Goal: Information Seeking & Learning: Learn about a topic

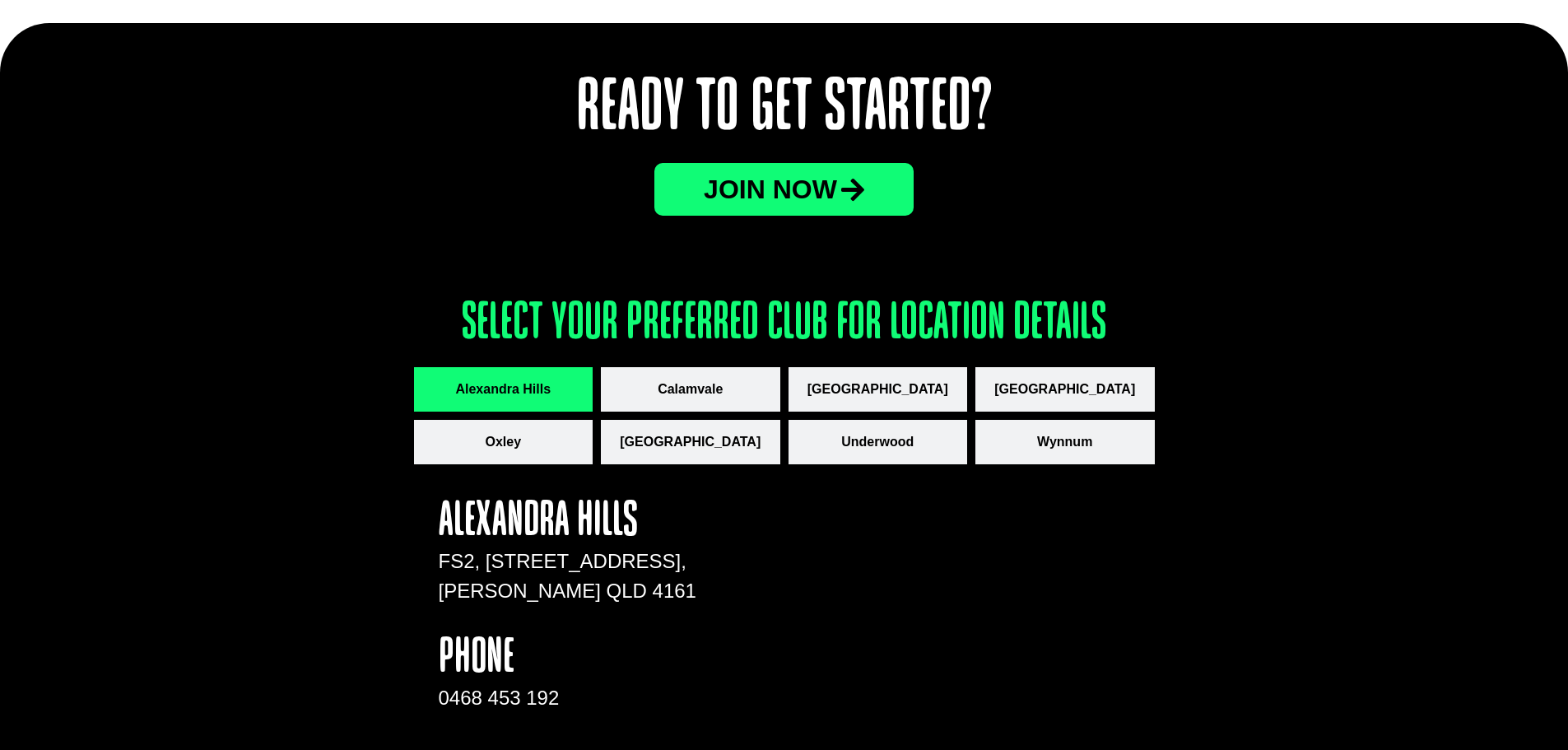
scroll to position [2059, 0]
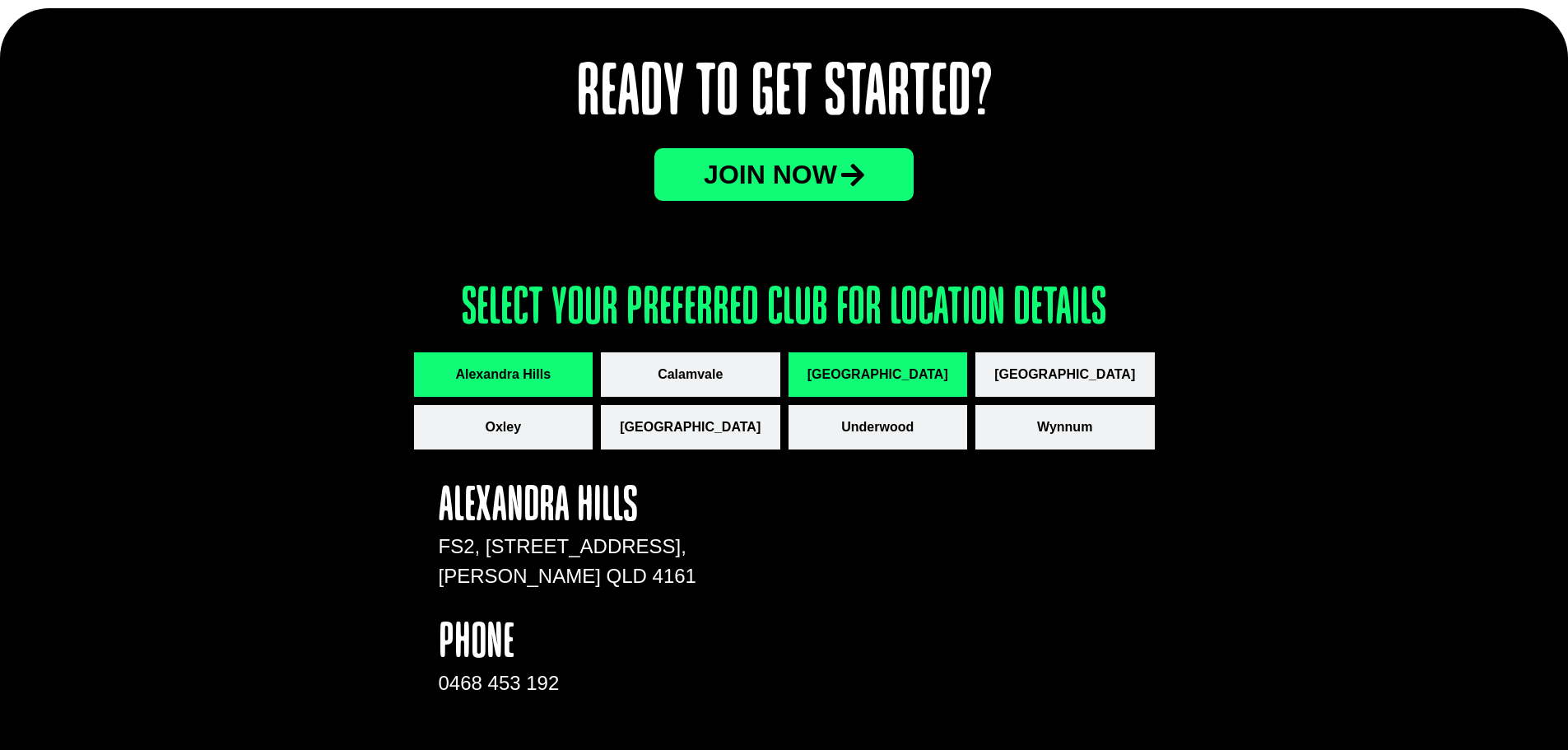
click at [873, 382] on span "[GEOGRAPHIC_DATA]" at bounding box center [878, 375] width 141 height 20
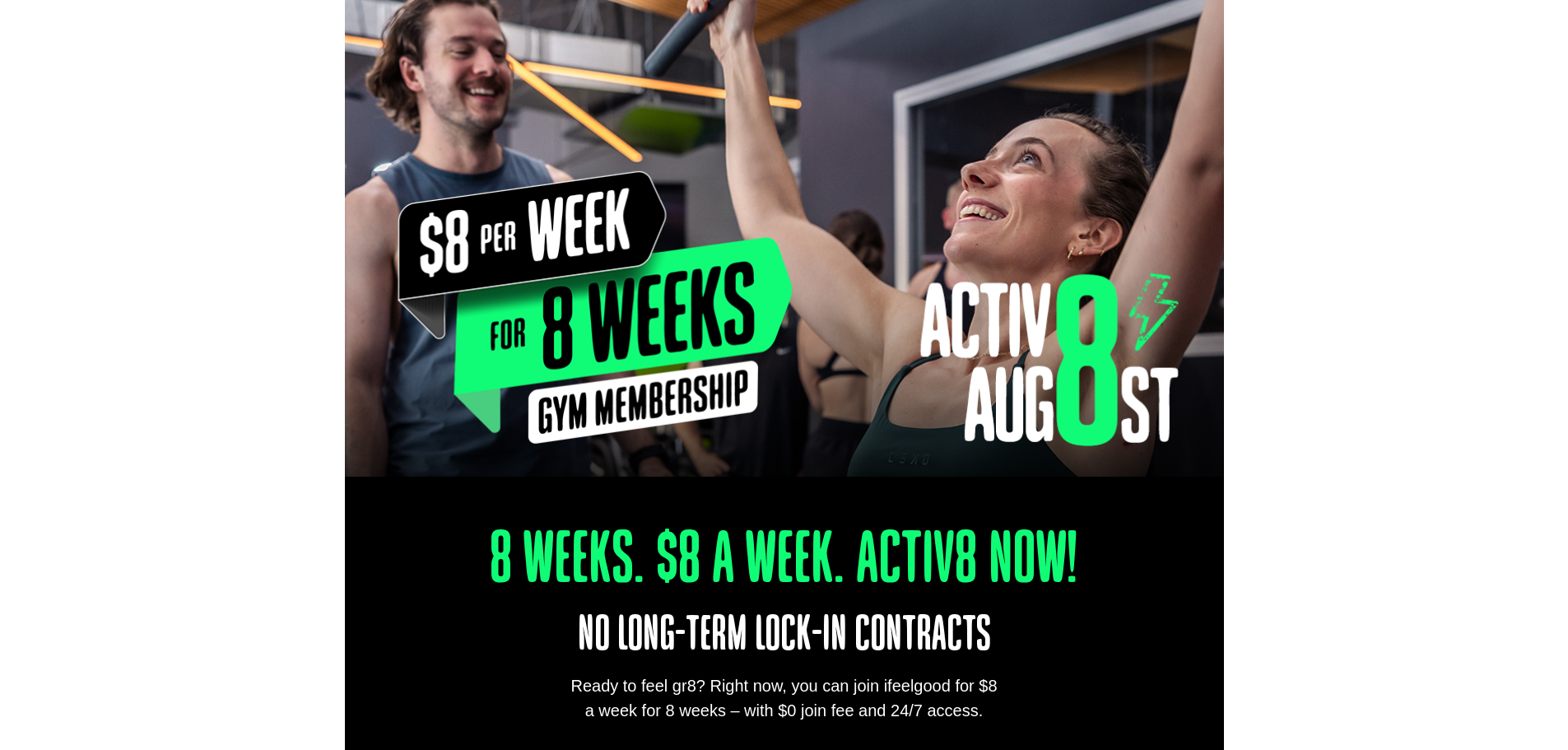
scroll to position [0, 0]
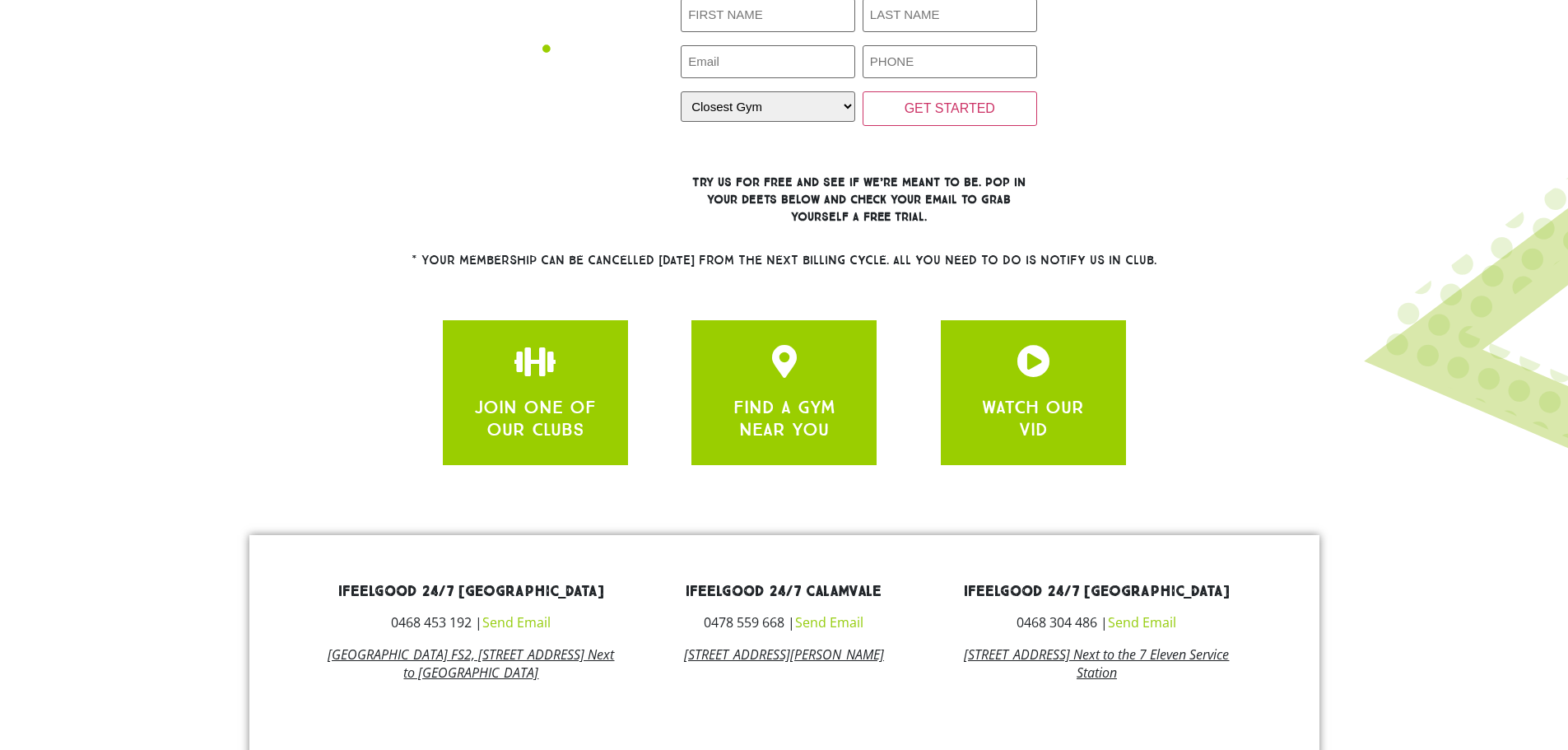
scroll to position [316, 0]
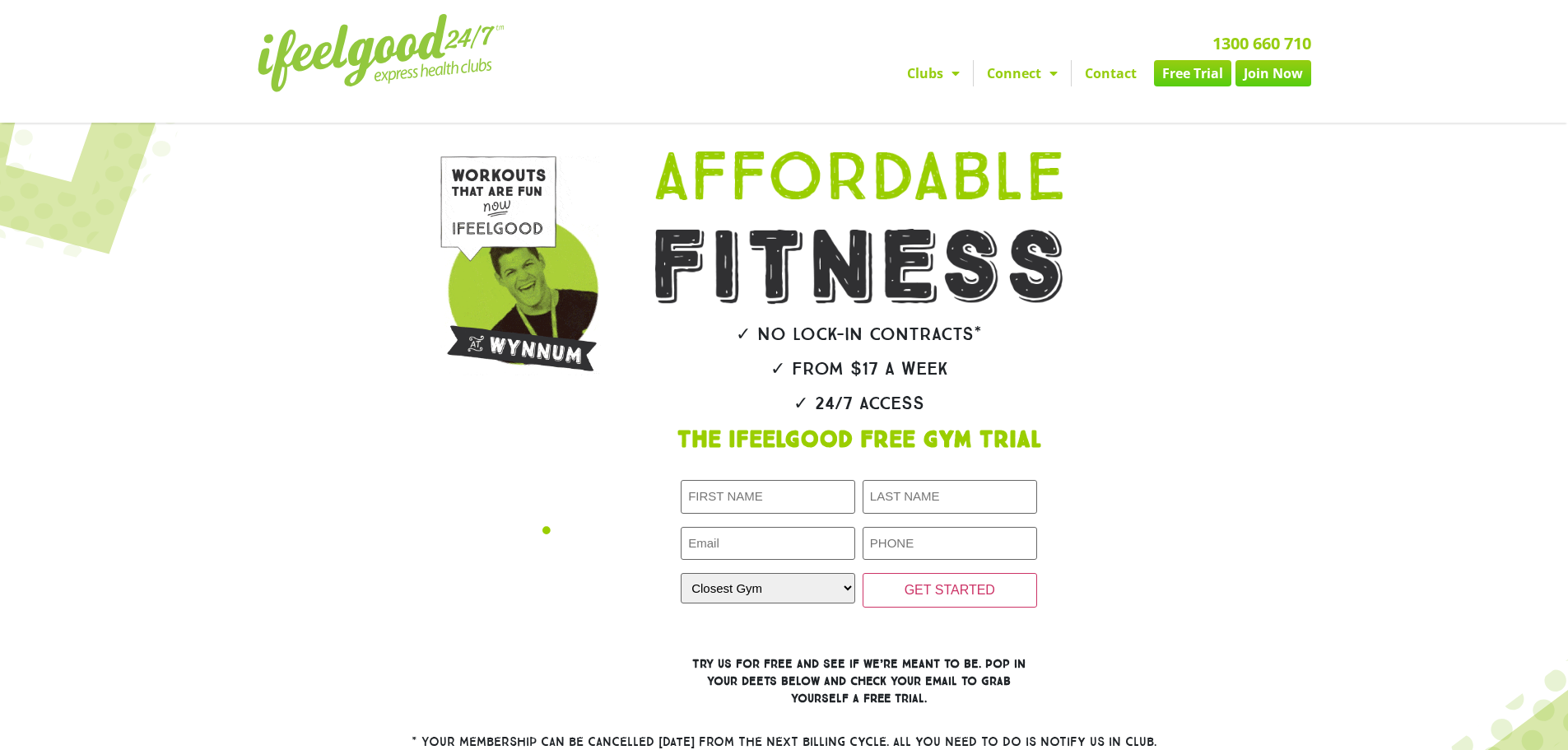
click at [288, 49] on img at bounding box center [381, 53] width 247 height 78
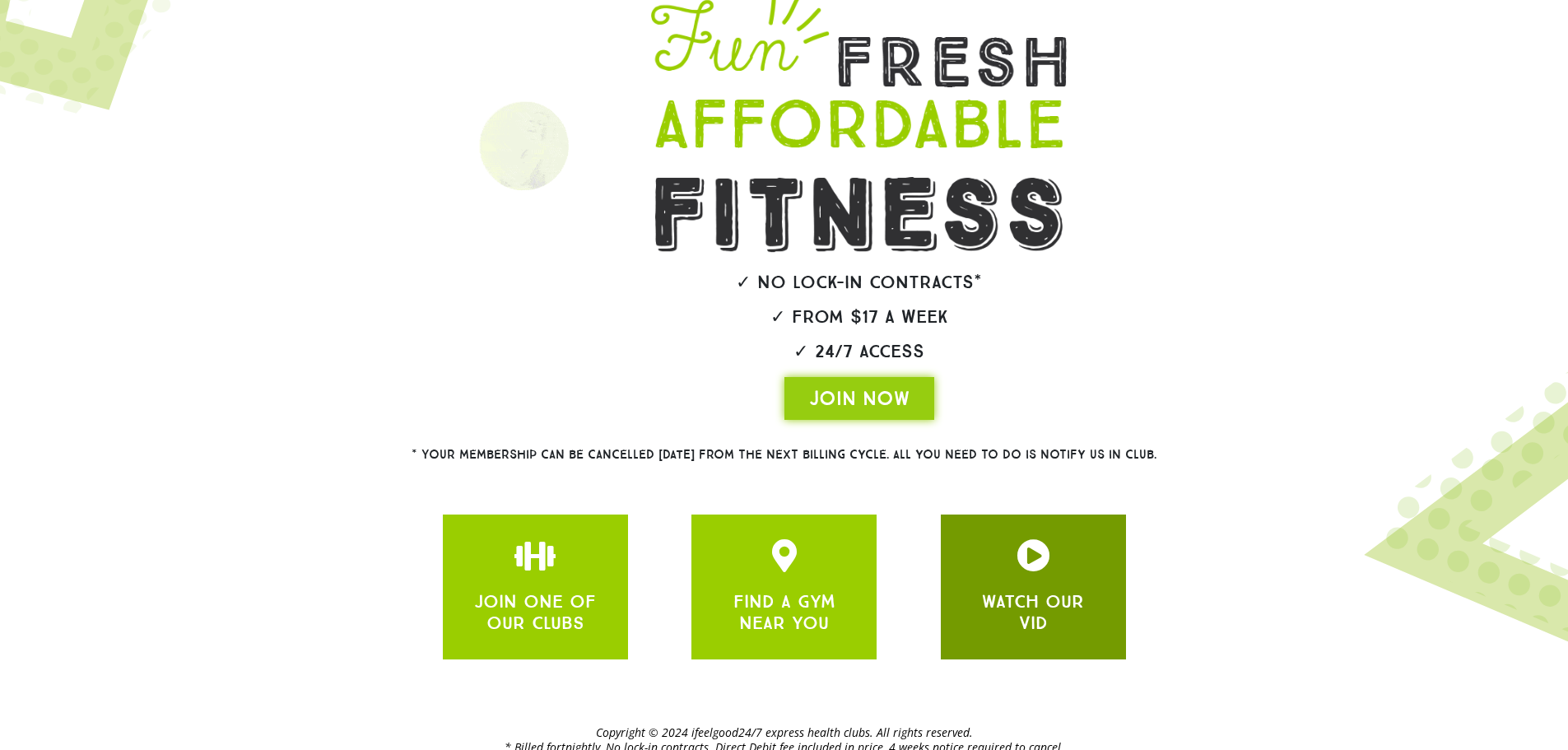
scroll to position [114, 0]
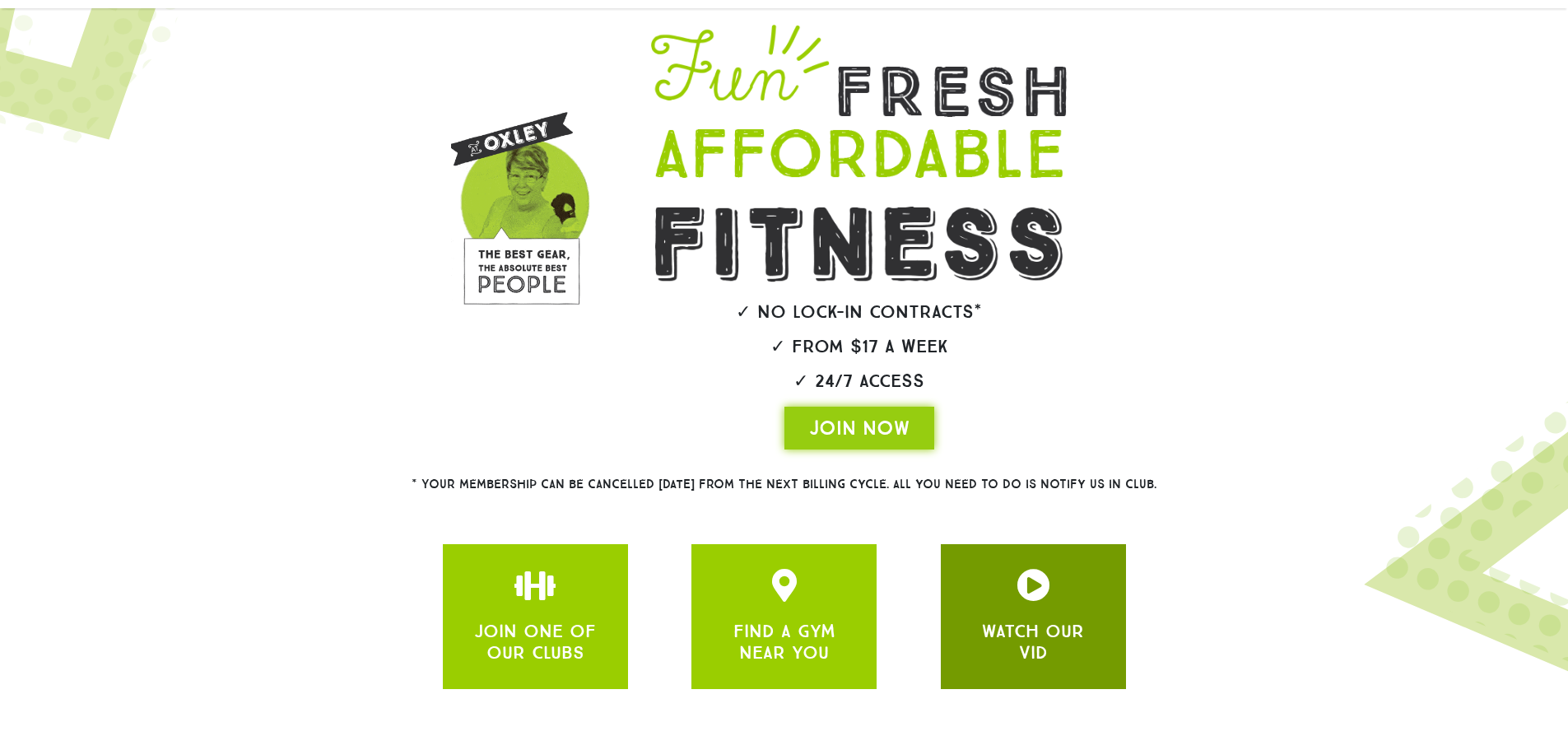
click at [1013, 603] on div "WATCH OUR VID" at bounding box center [1033, 617] width 136 height 95
click at [1036, 588] on icon "JOIN ONE OF OUR CLUBS" at bounding box center [1032, 585] width 33 height 33
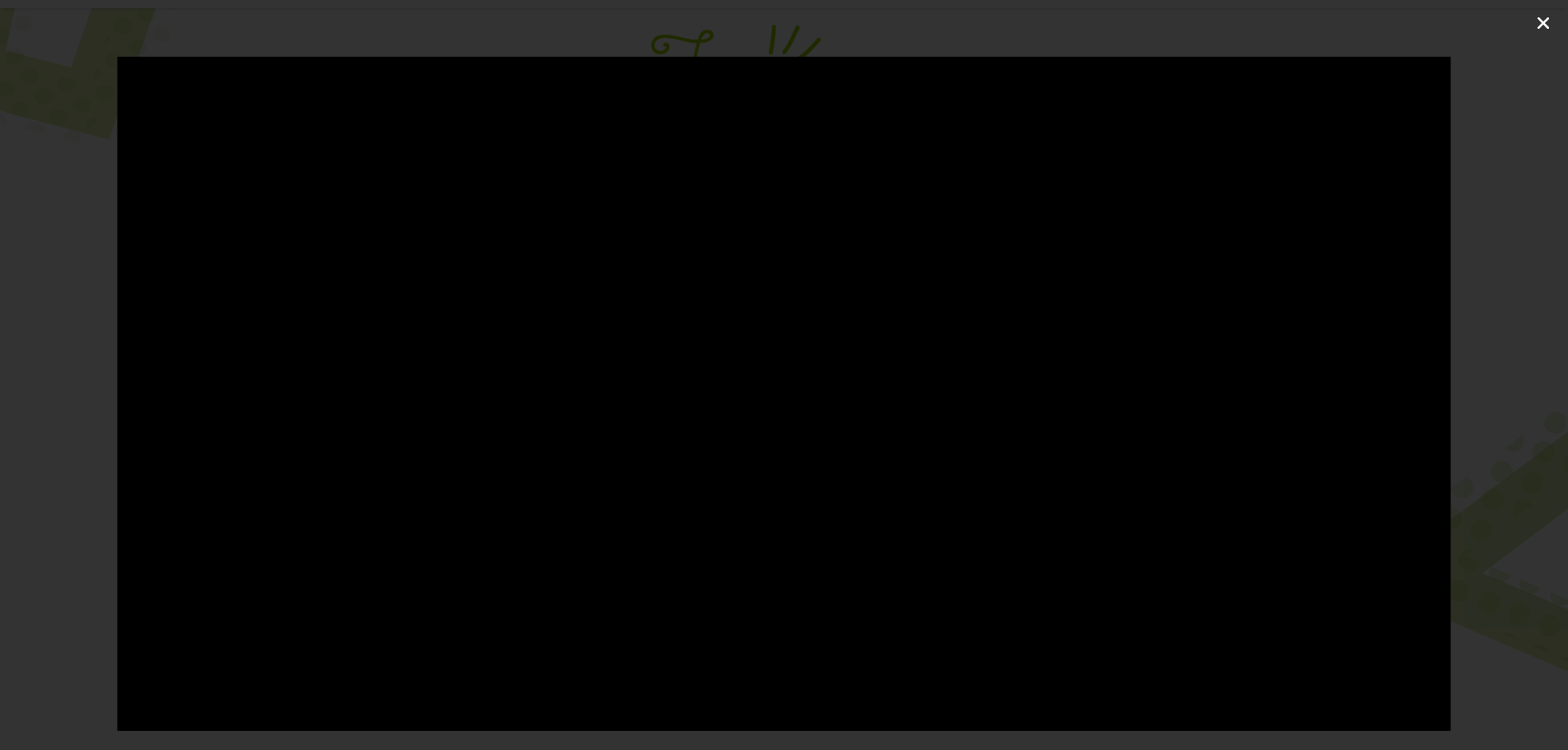
click at [1541, 19] on icon "Close (Esc)" at bounding box center [1543, 23] width 17 height 17
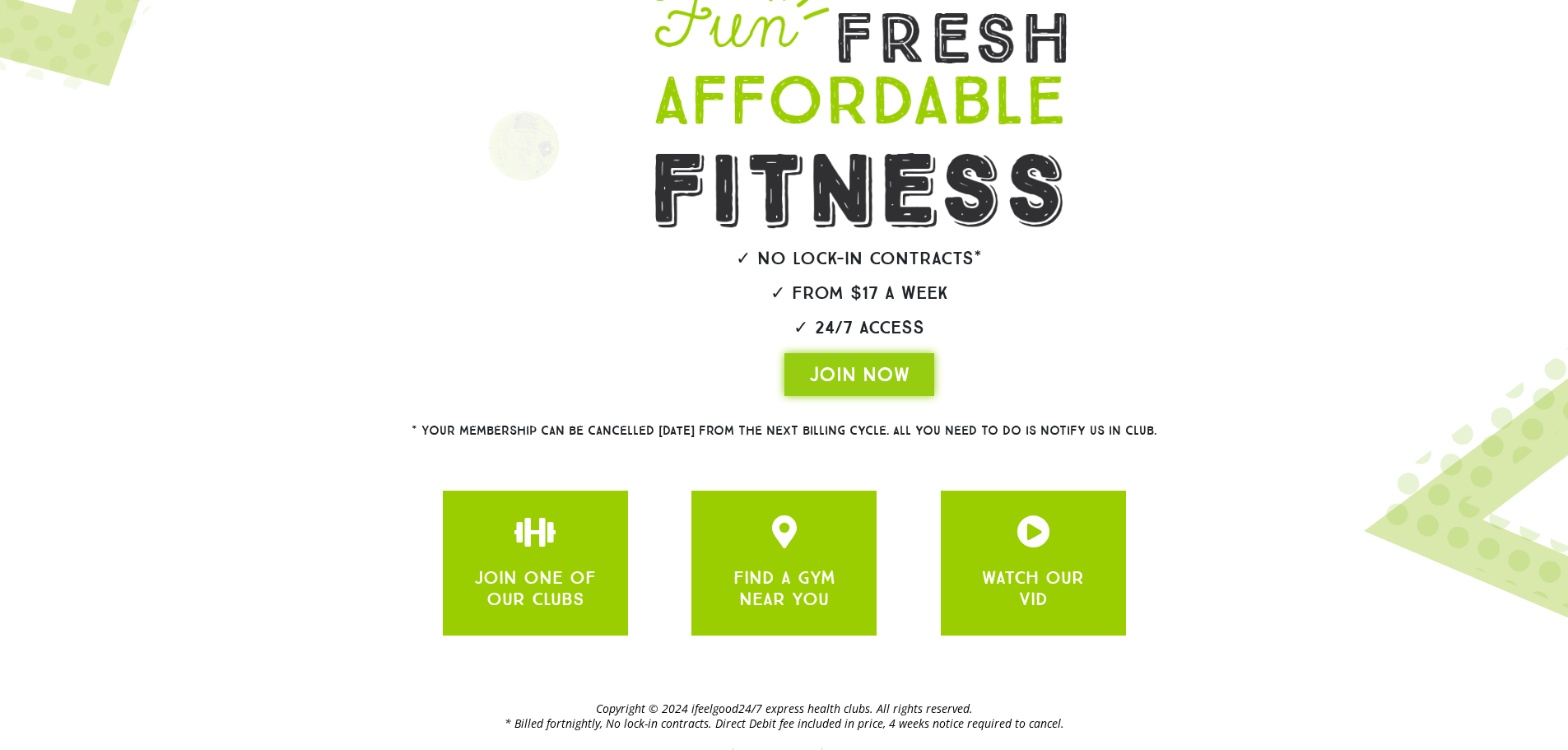
scroll to position [196, 0]
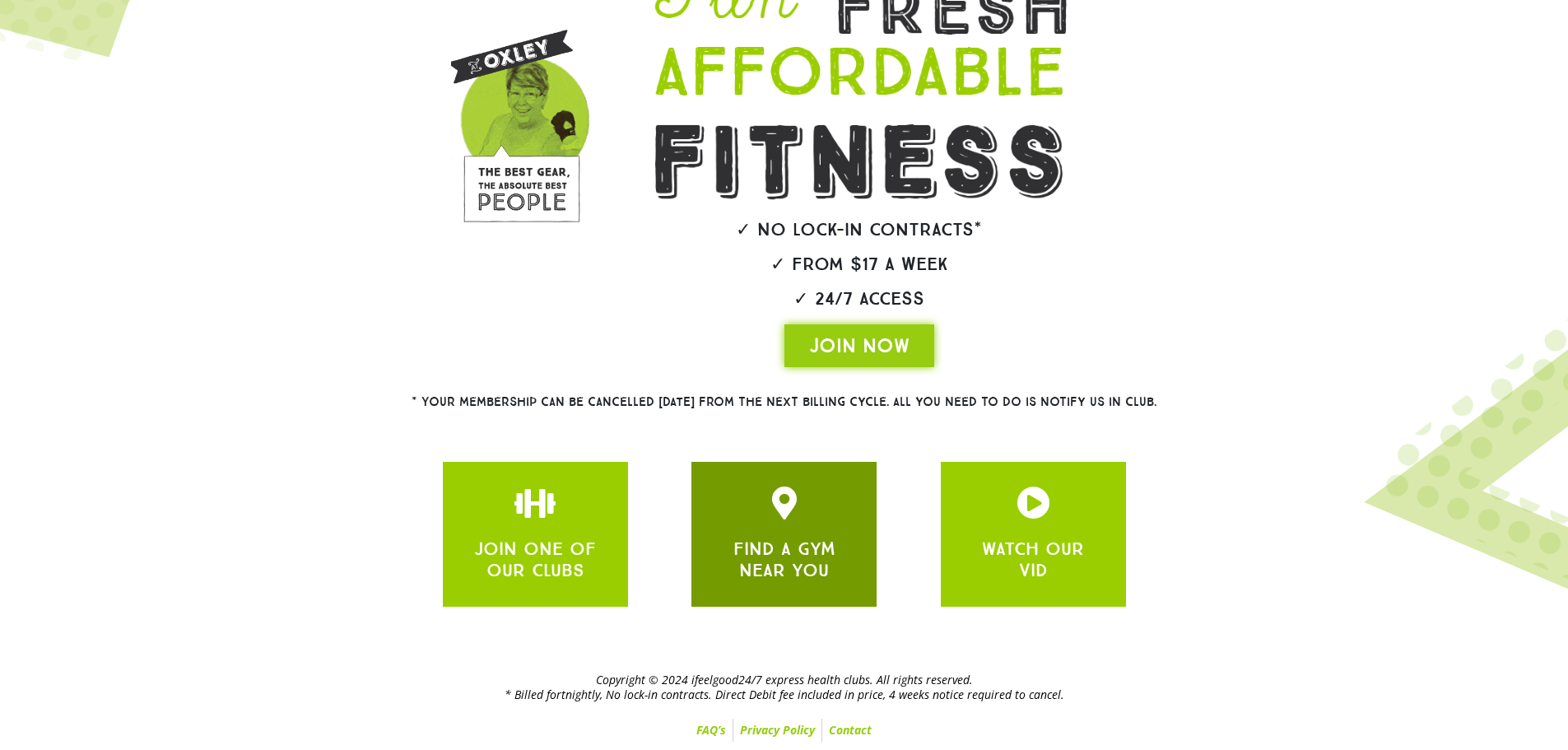
click at [740, 518] on div at bounding box center [784, 503] width 136 height 33
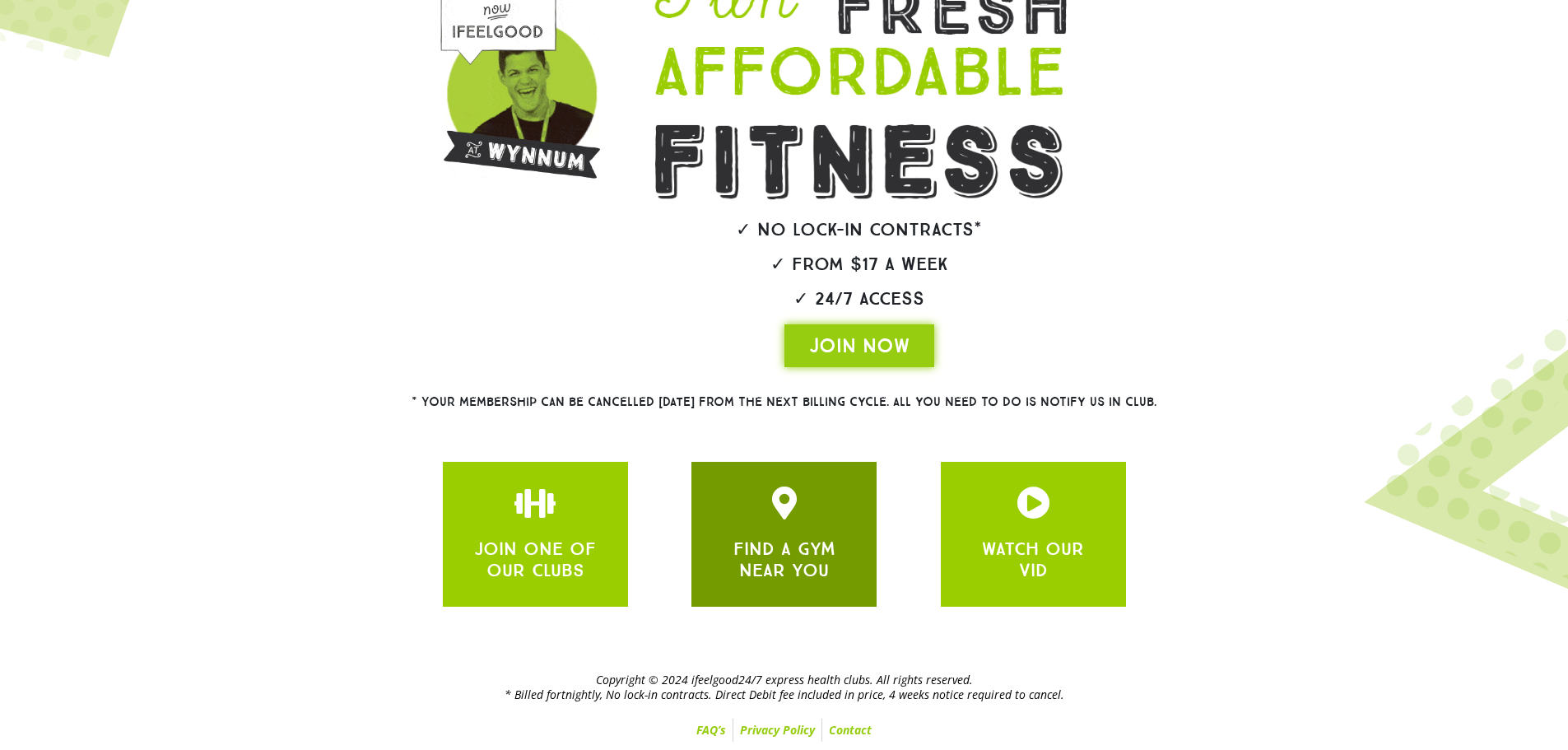
click at [786, 529] on div "FIND A GYM NEAR YOU" at bounding box center [784, 535] width 136 height 95
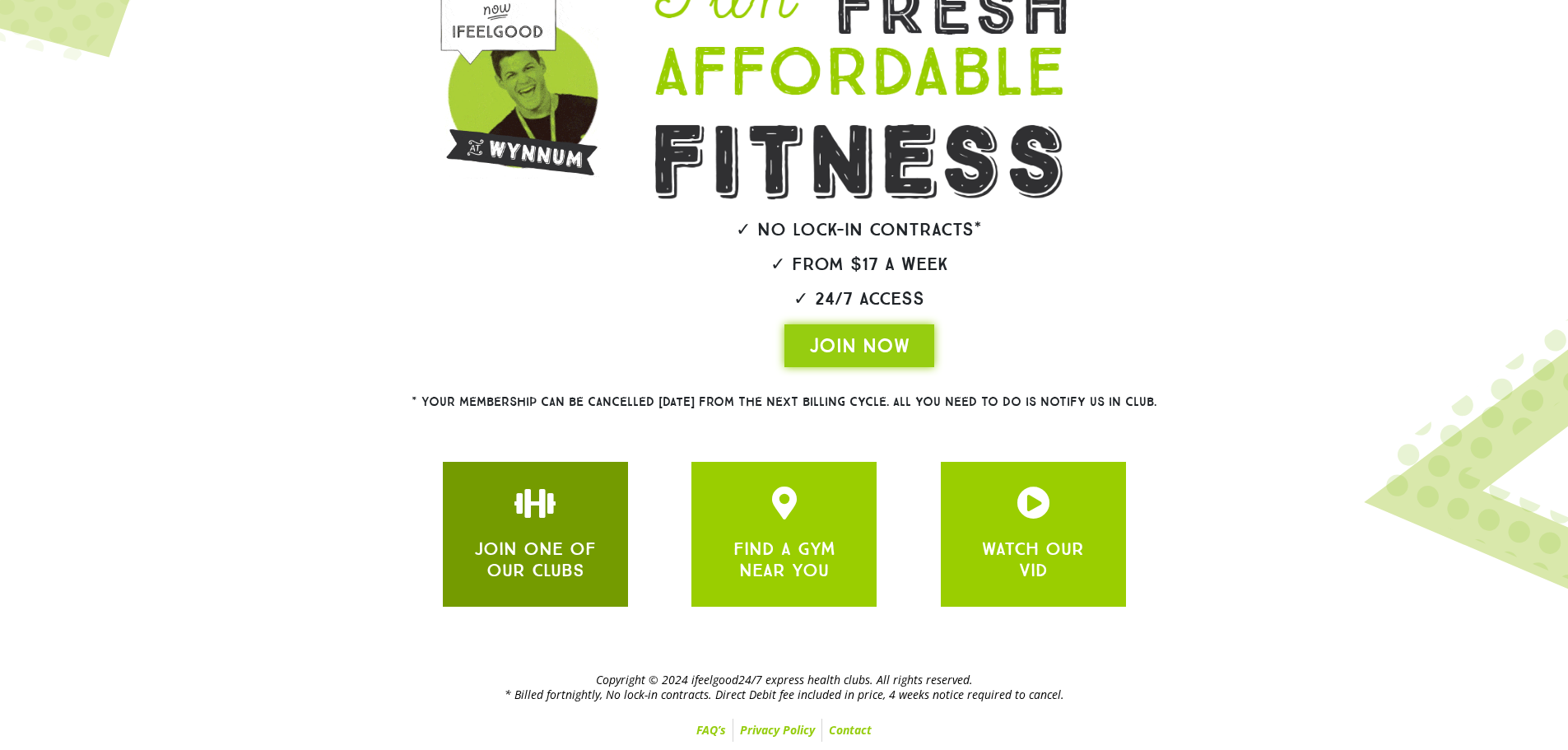
click at [544, 508] on icon "JOIN ONE OF OUR CLUBS" at bounding box center [535, 503] width 33 height 33
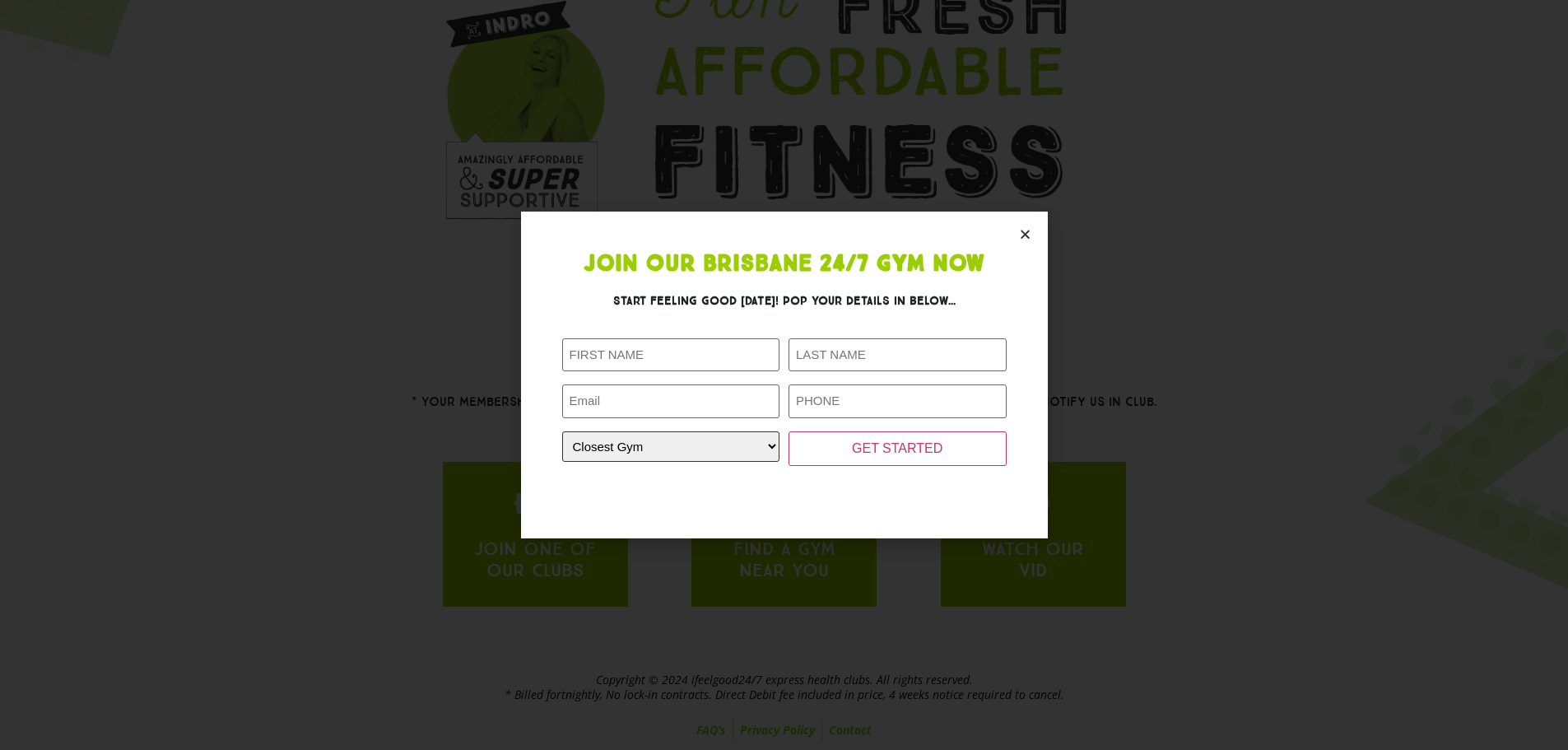
click at [700, 455] on select "Closest Gym Alexandra Hills Calamvale Coopers Plains Middle Park Oxenford Oxley…" at bounding box center [671, 446] width 218 height 31
click at [1028, 236] on icon "Close" at bounding box center [1025, 234] width 12 height 12
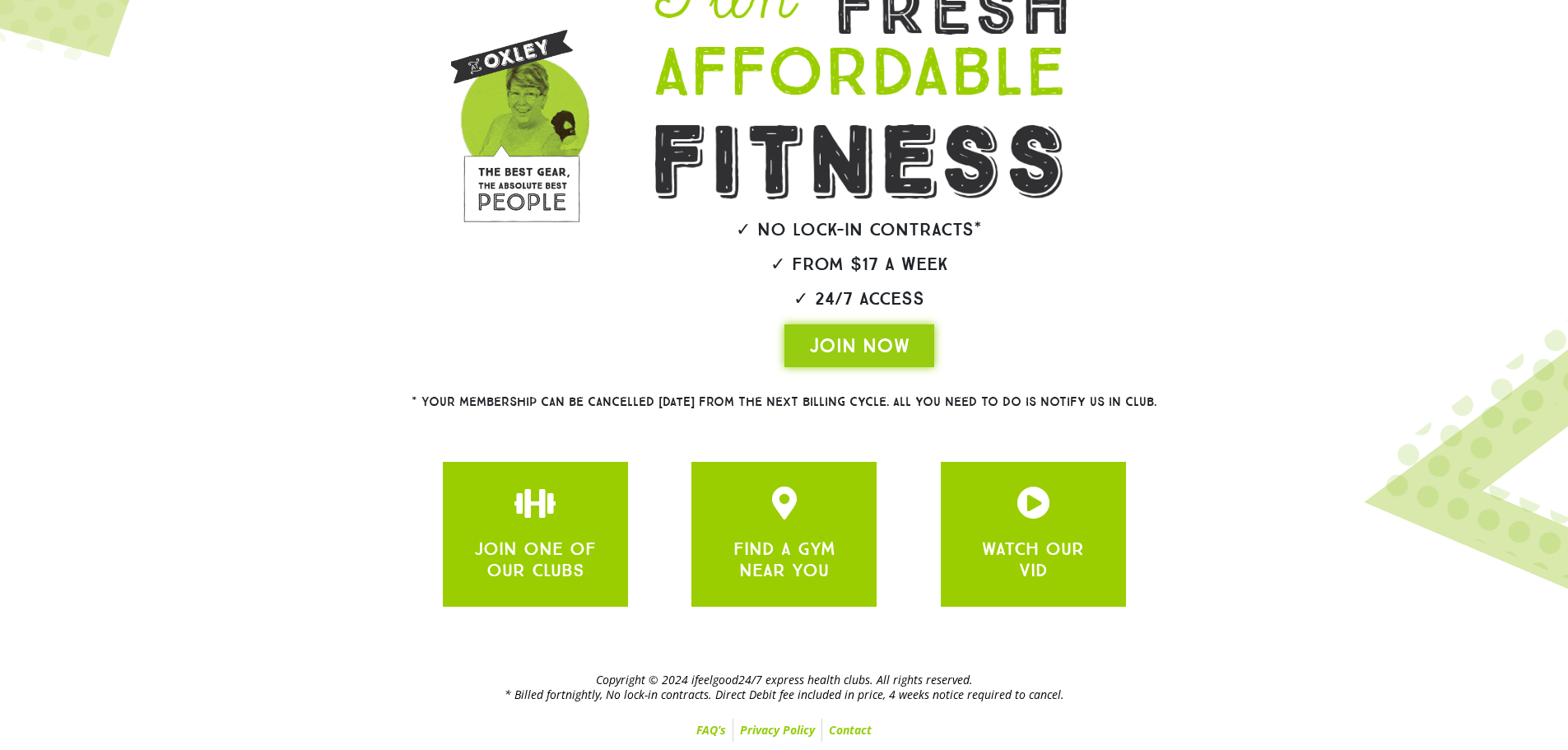
click at [714, 729] on link "FAQ’s" at bounding box center [711, 730] width 43 height 23
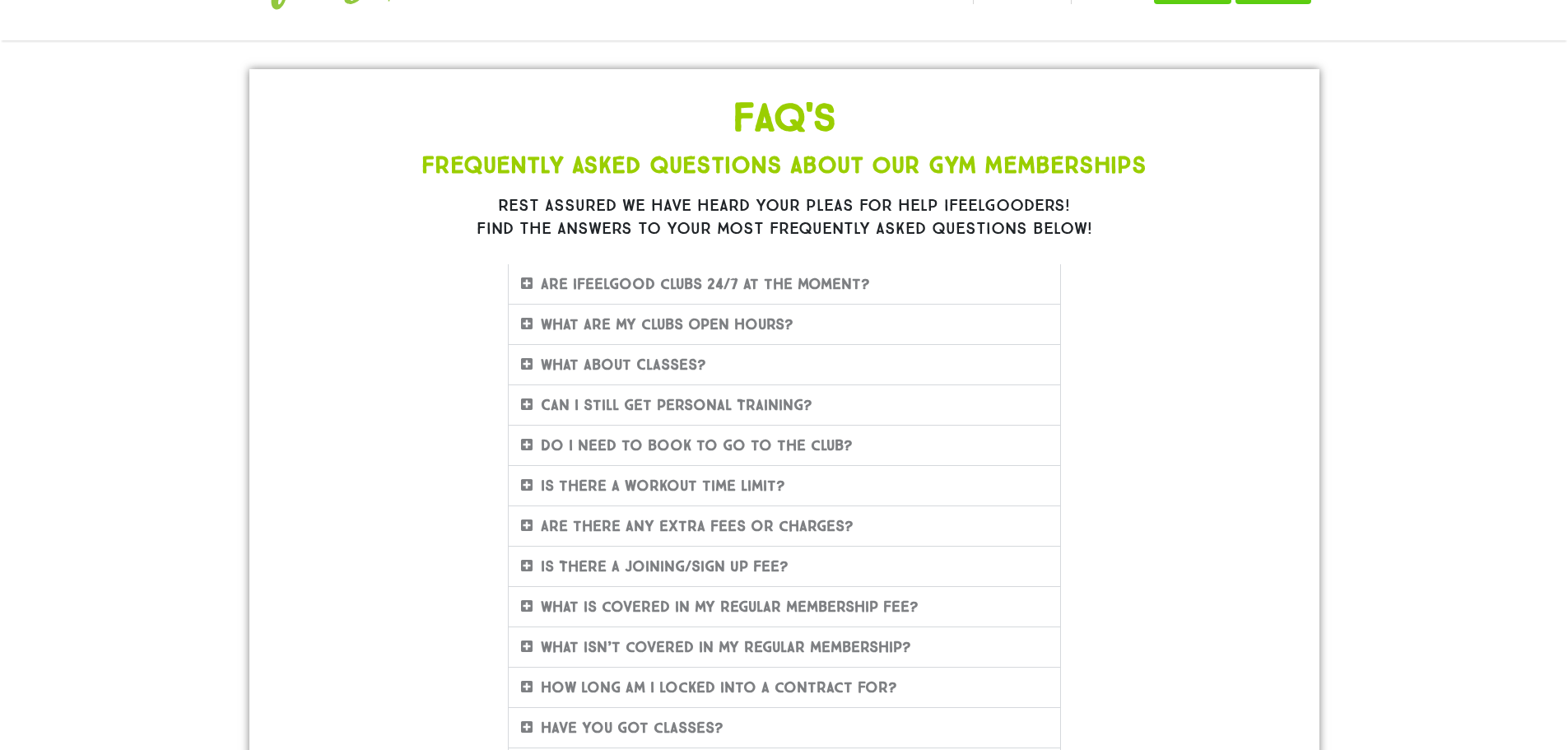
click at [859, 288] on link "Are ifeelgood clubs 24/7 at the moment?" at bounding box center [705, 284] width 329 height 18
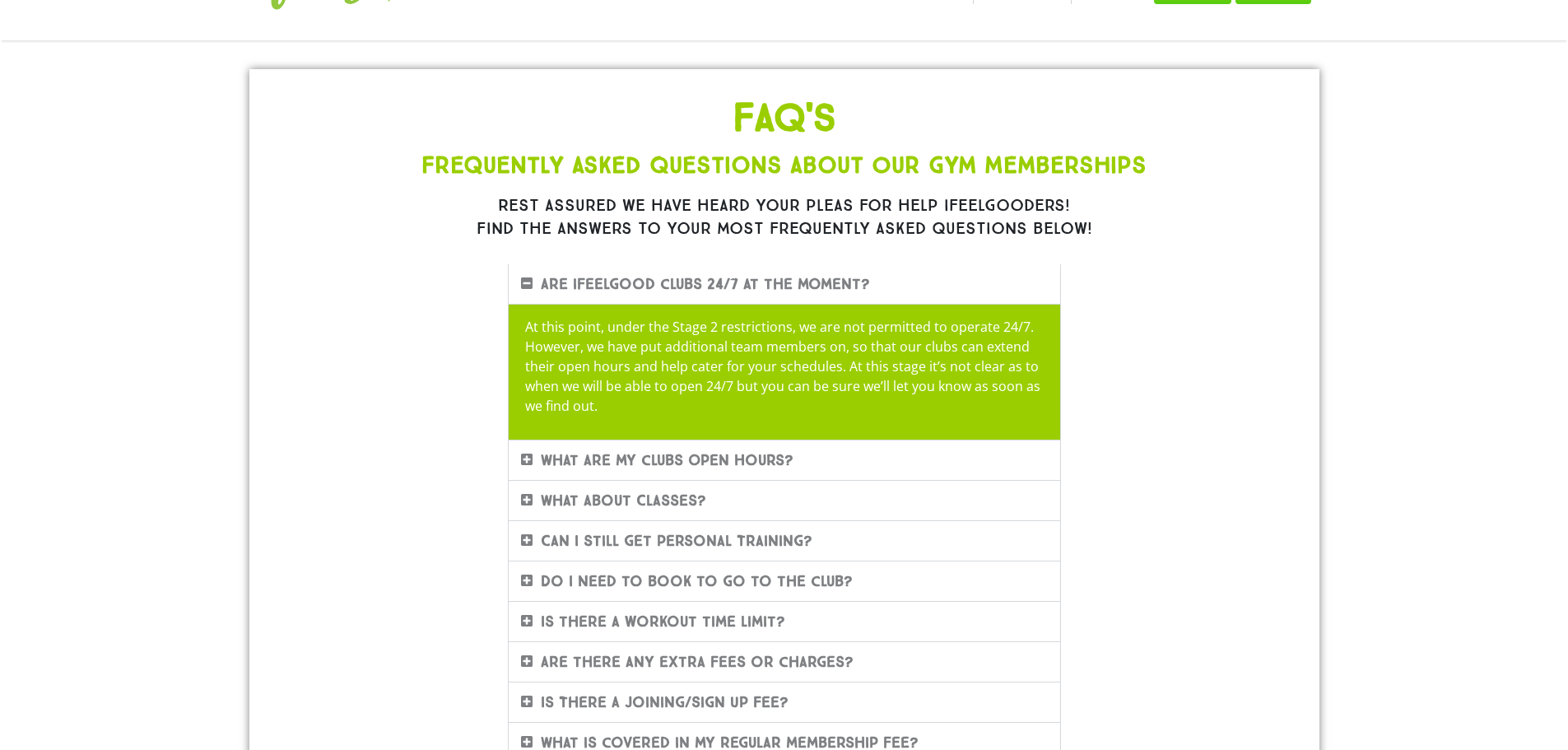
click at [773, 458] on link "What are my clubs Open Hours?" at bounding box center [666, 460] width 253 height 18
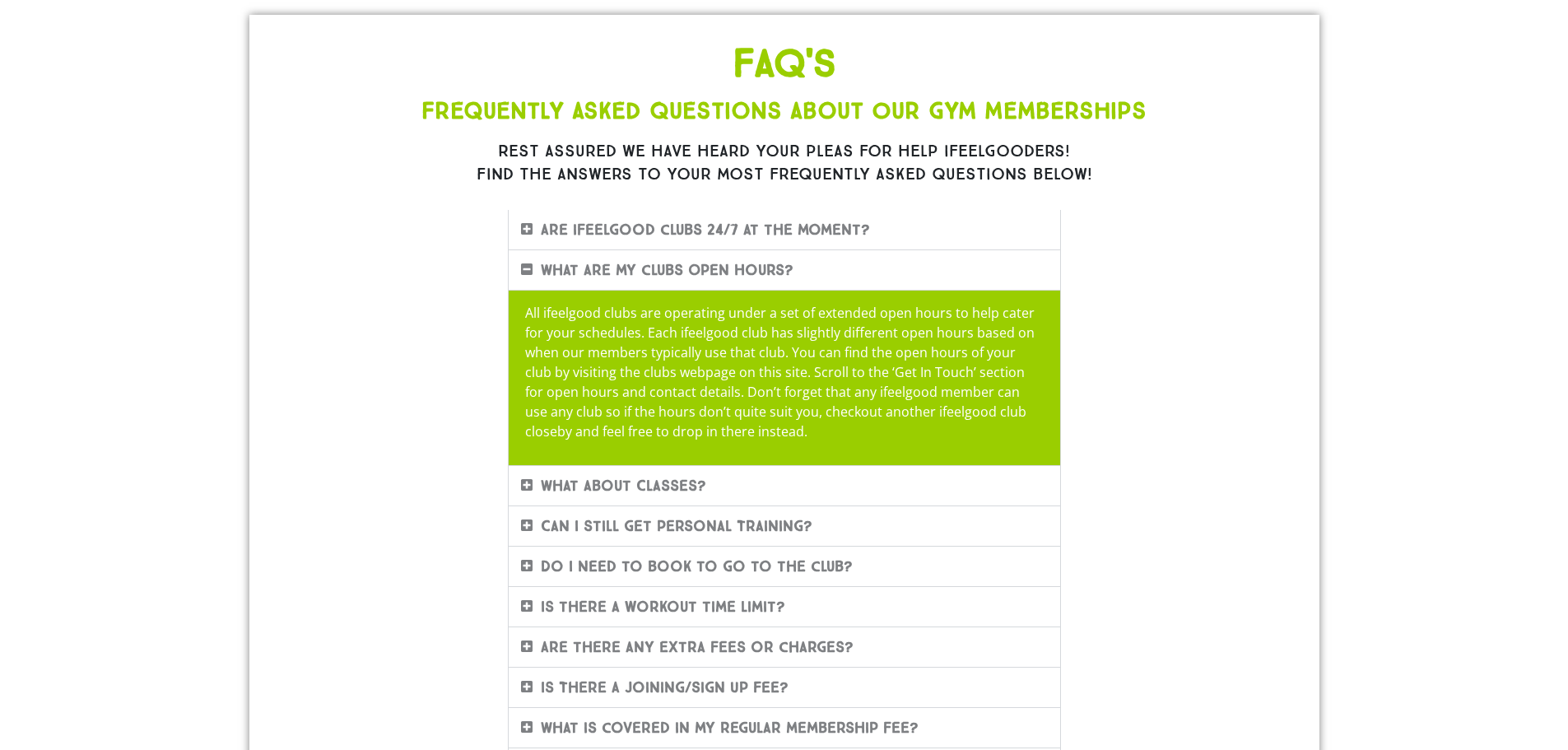
scroll to position [165, 0]
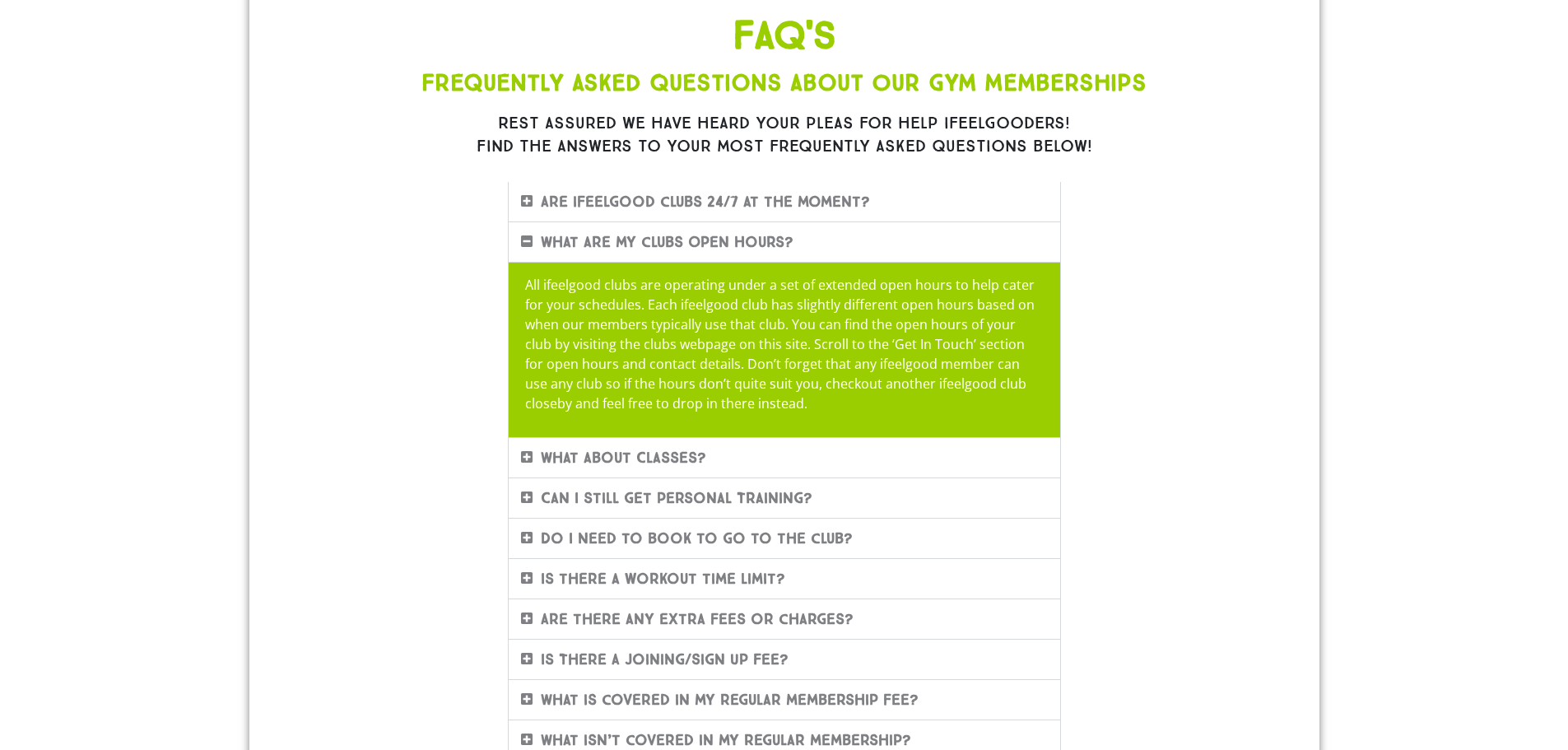
click at [764, 459] on div "What about Classes?" at bounding box center [784, 458] width 551 height 40
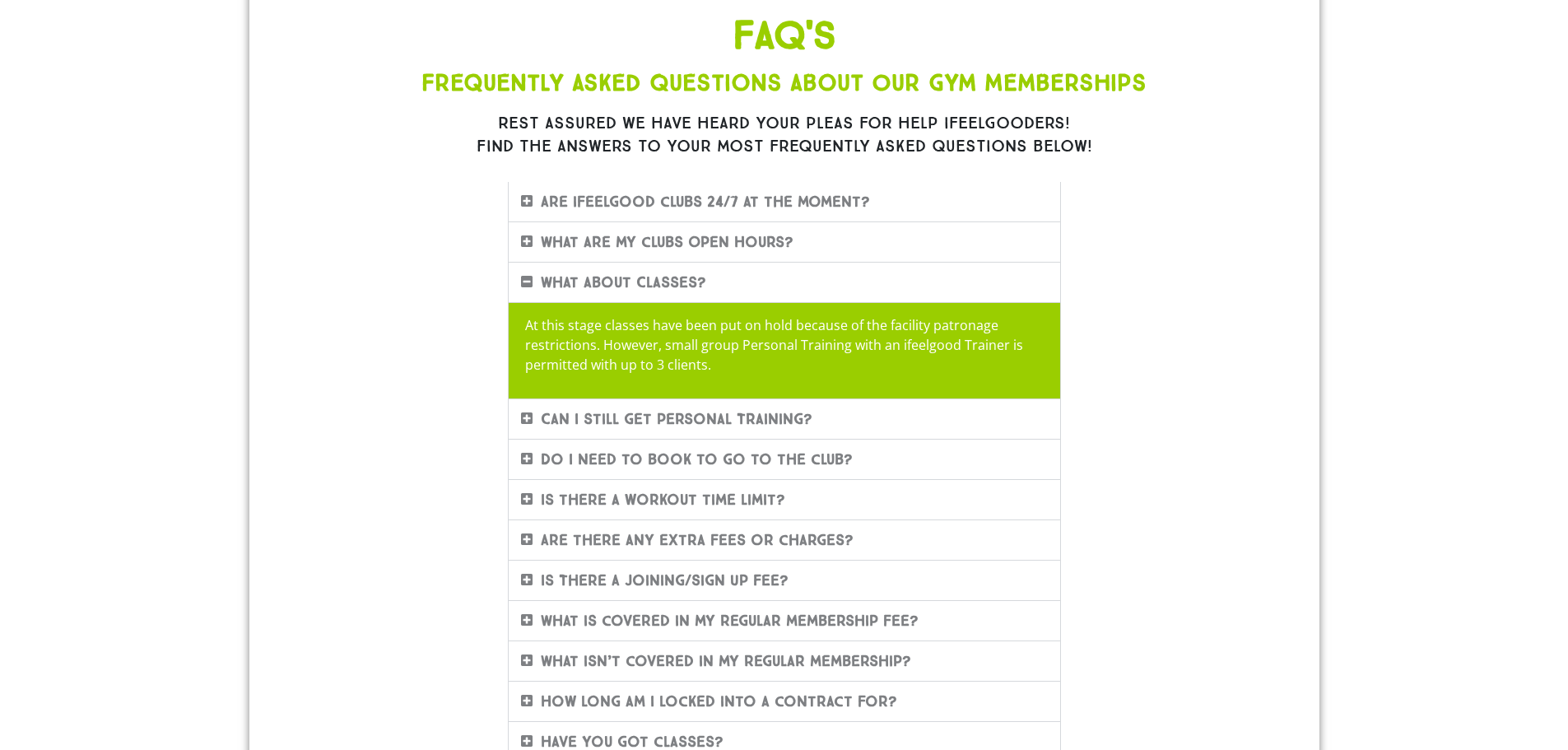
click at [772, 424] on link "Can I still get Personal Training?" at bounding box center [676, 419] width 272 height 18
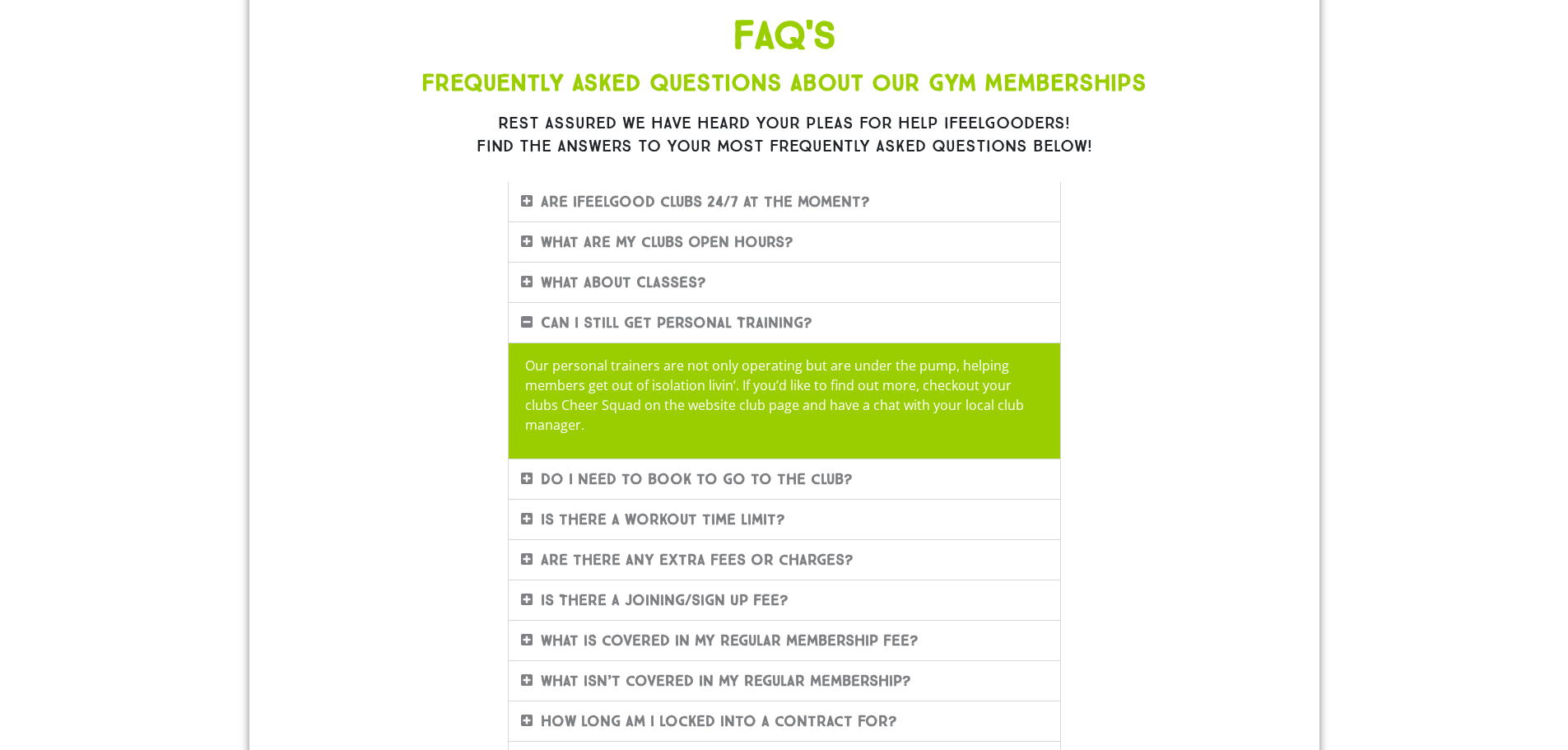
click at [758, 478] on link "Do I need to book to go to the club?" at bounding box center [696, 479] width 312 height 18
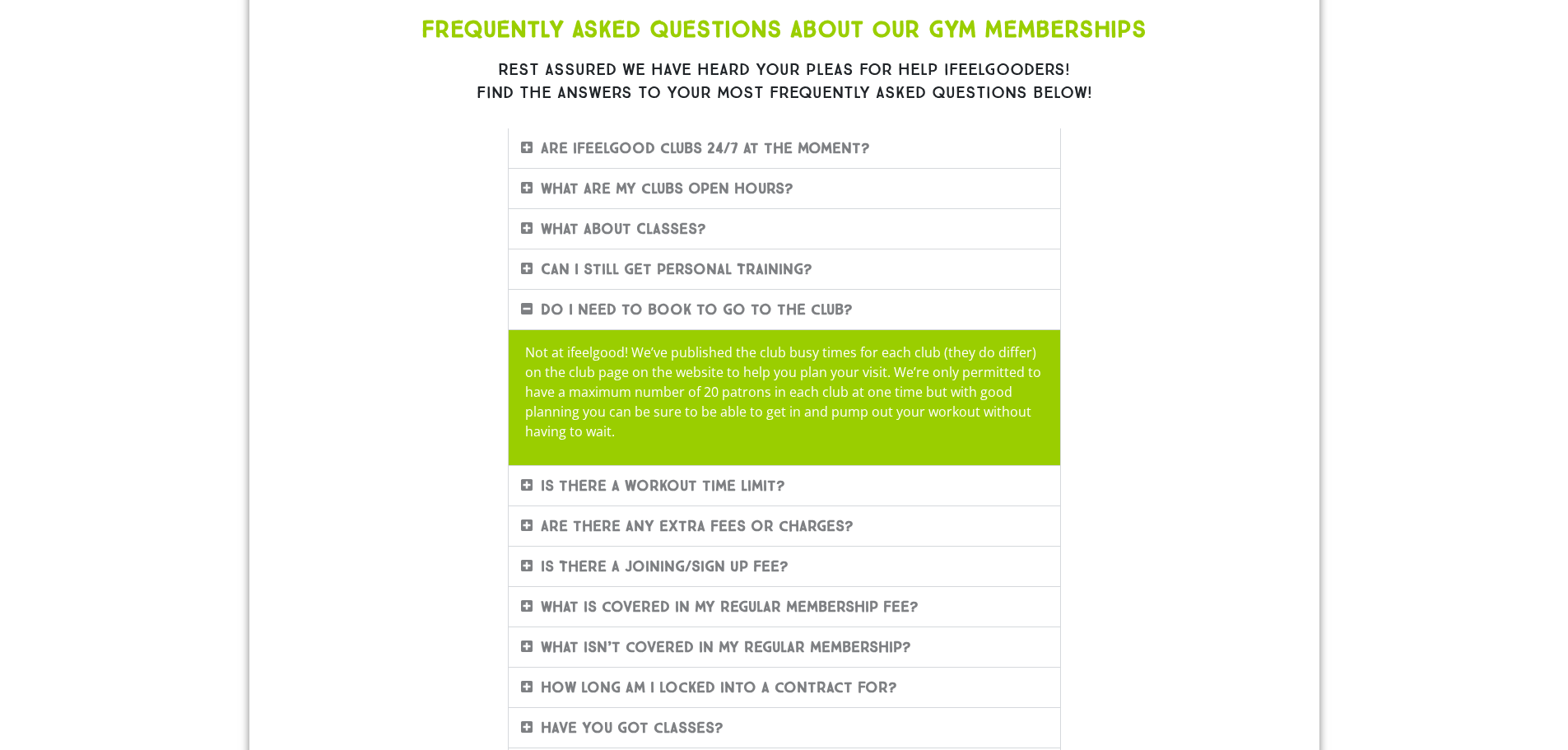
scroll to position [247, 0]
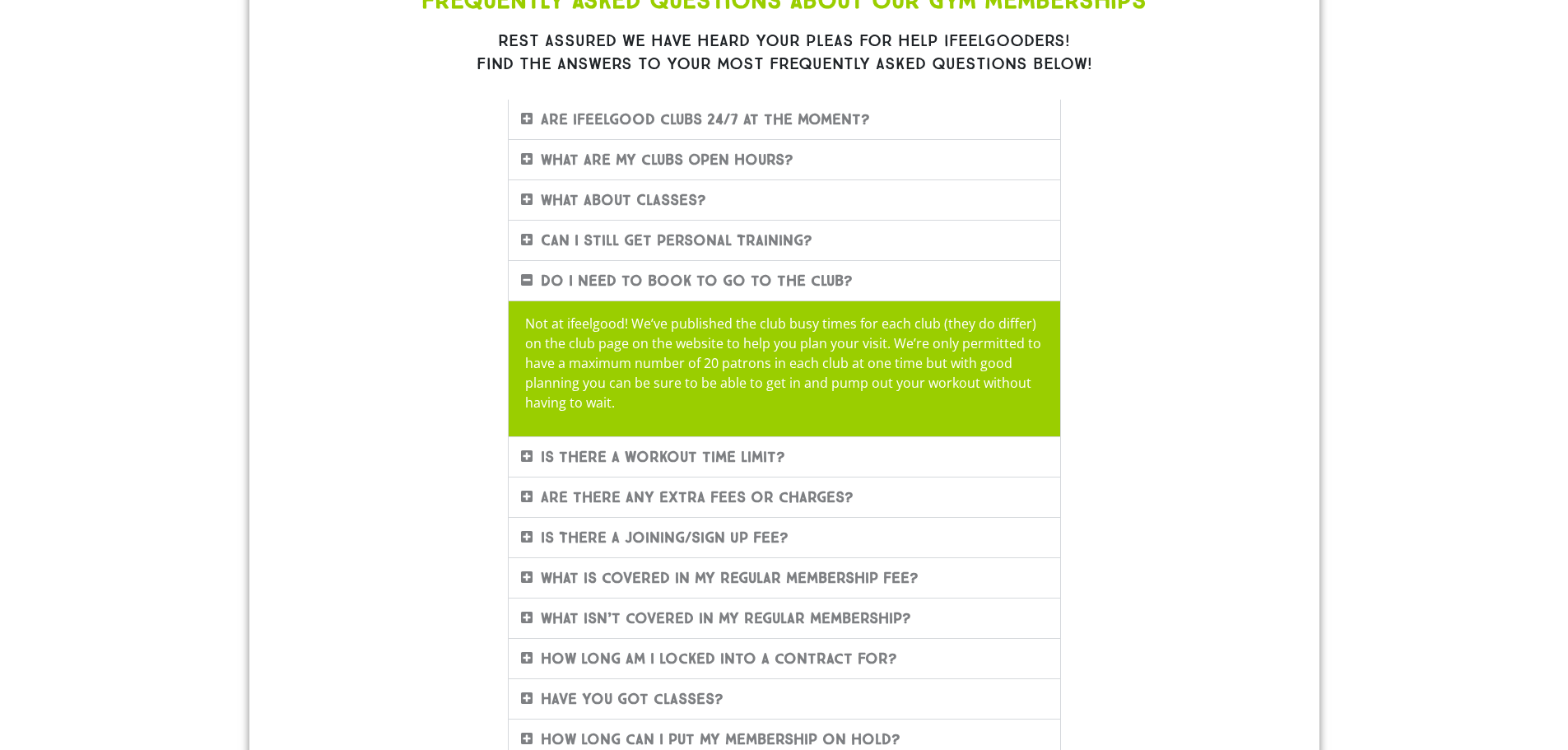
click at [763, 461] on link "Is there a workout time limit?" at bounding box center [663, 456] width 244 height 18
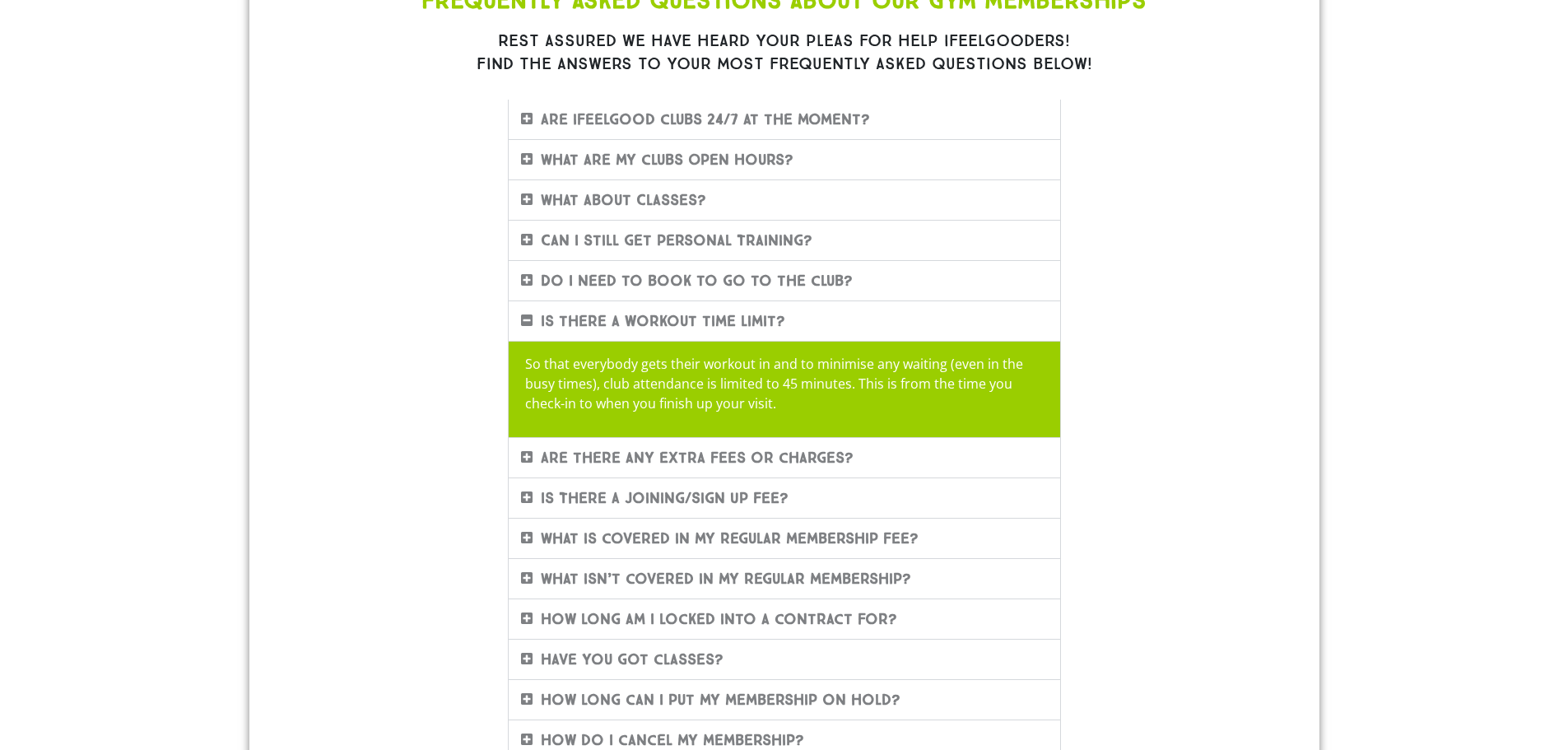
click at [763, 461] on link "Are there any extra fees or charges?" at bounding box center [696, 457] width 312 height 18
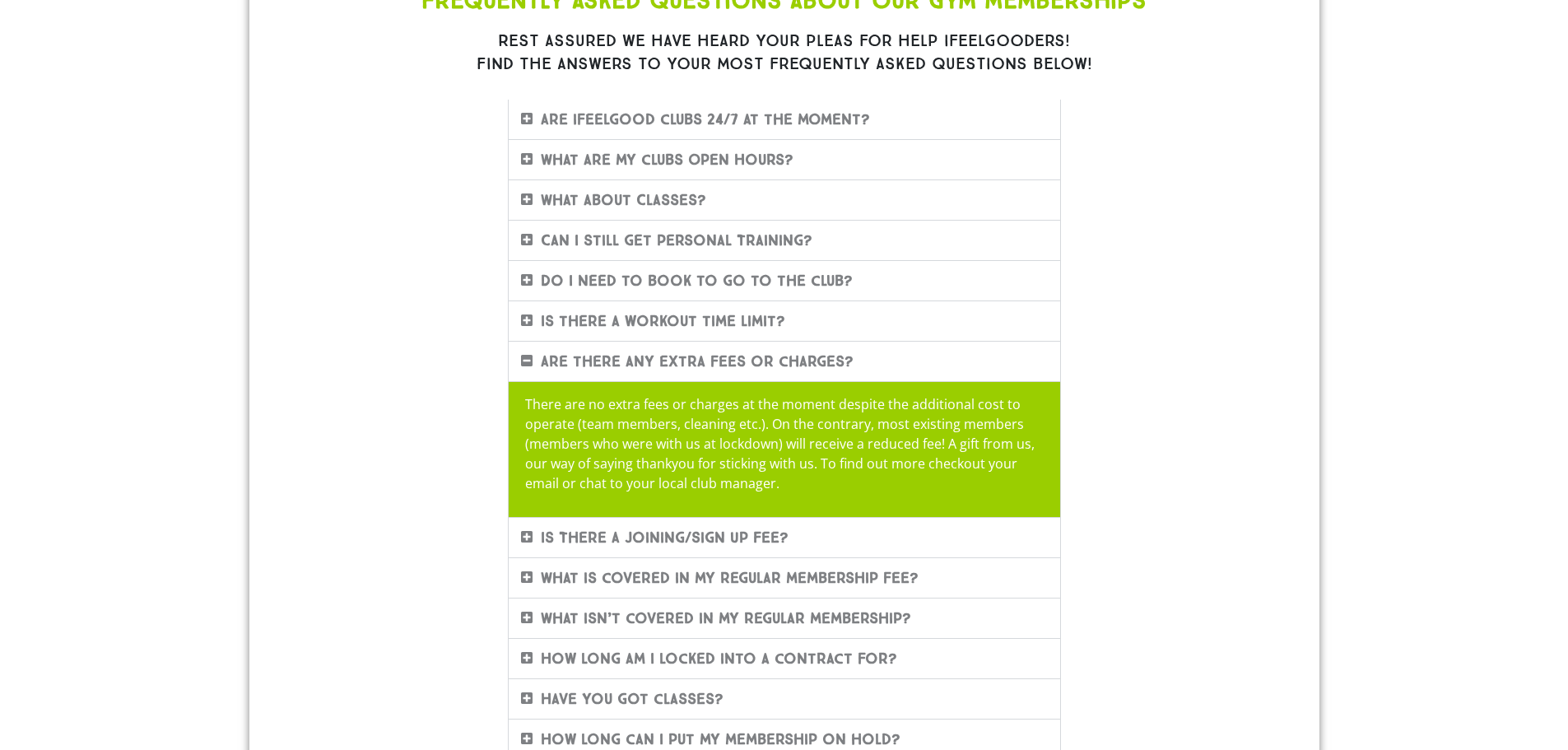
click at [806, 531] on div "Is There A Joining/Sign Up Fee?" at bounding box center [784, 538] width 551 height 40
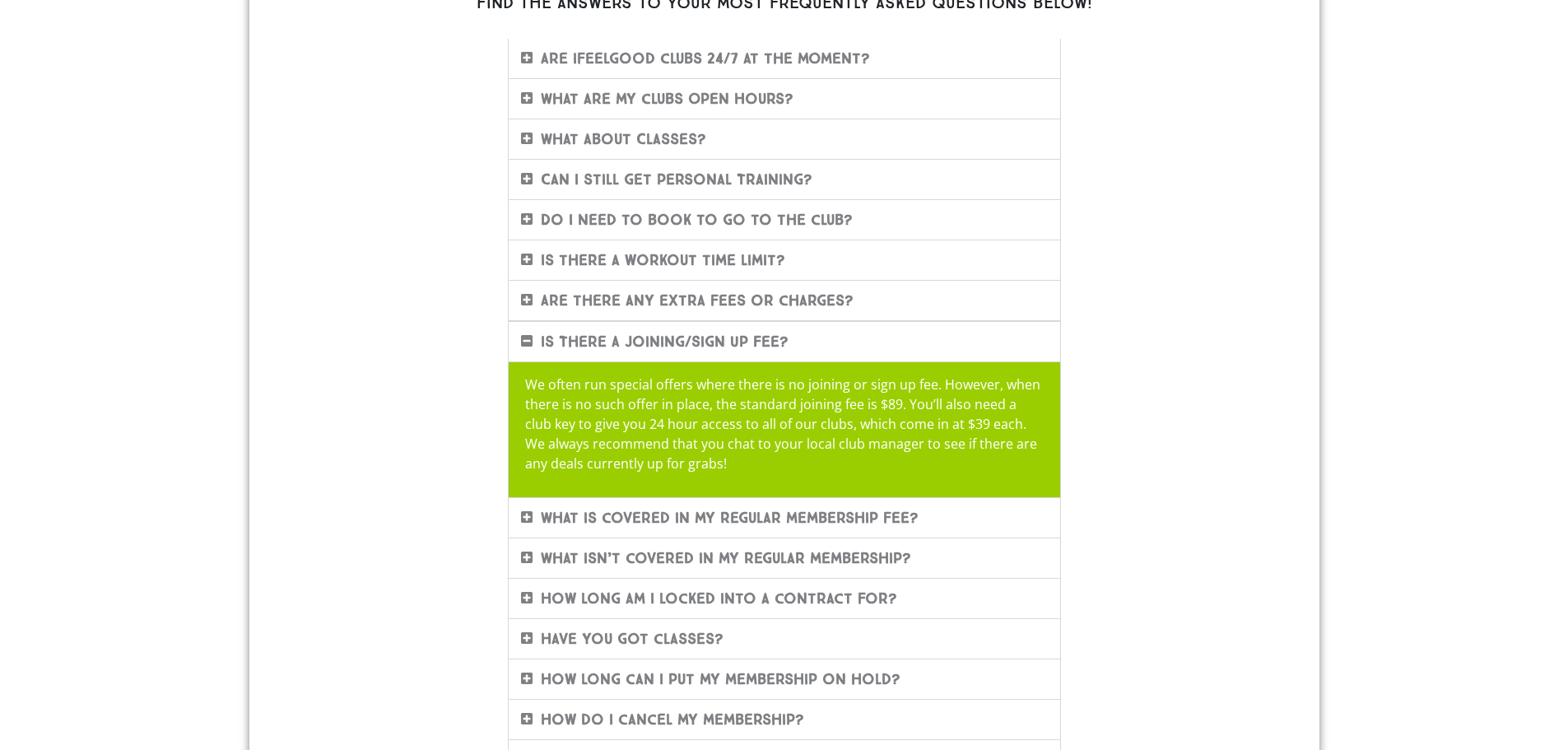
scroll to position [412, 0]
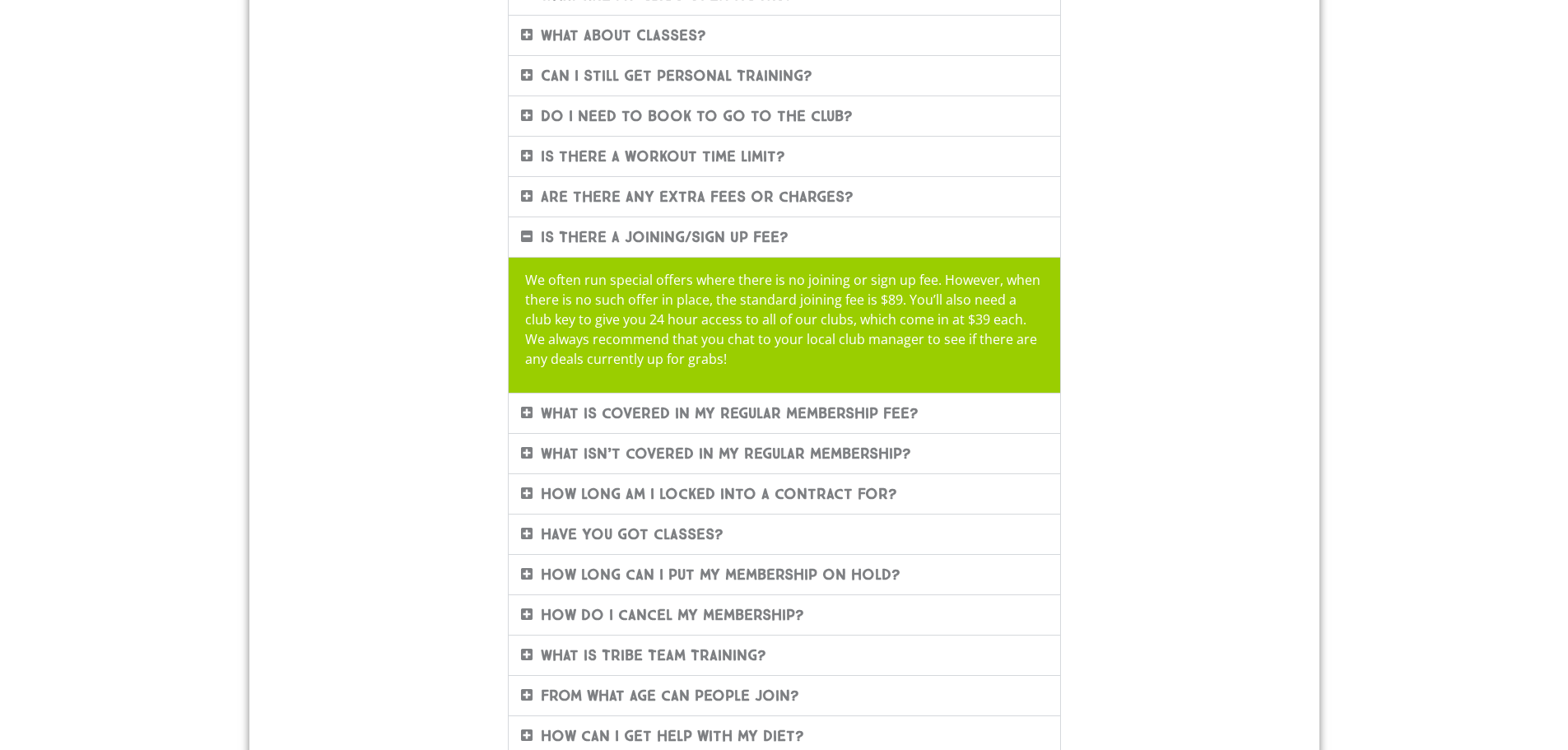
click at [791, 409] on link "What is covered in my regular membership fee?" at bounding box center [729, 414] width 378 height 18
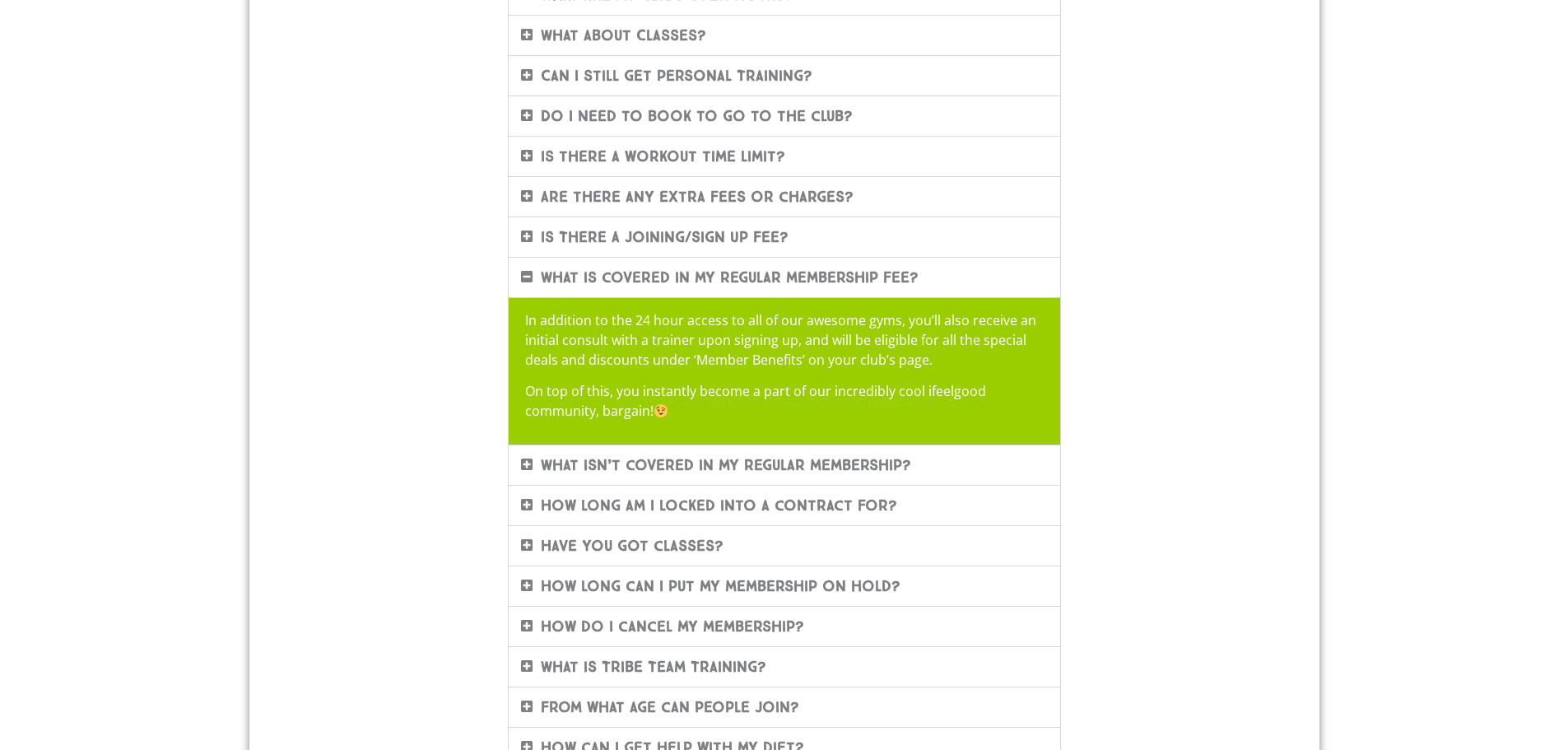
click at [789, 467] on link "What isn’t covered in my regular membership?" at bounding box center [725, 465] width 370 height 18
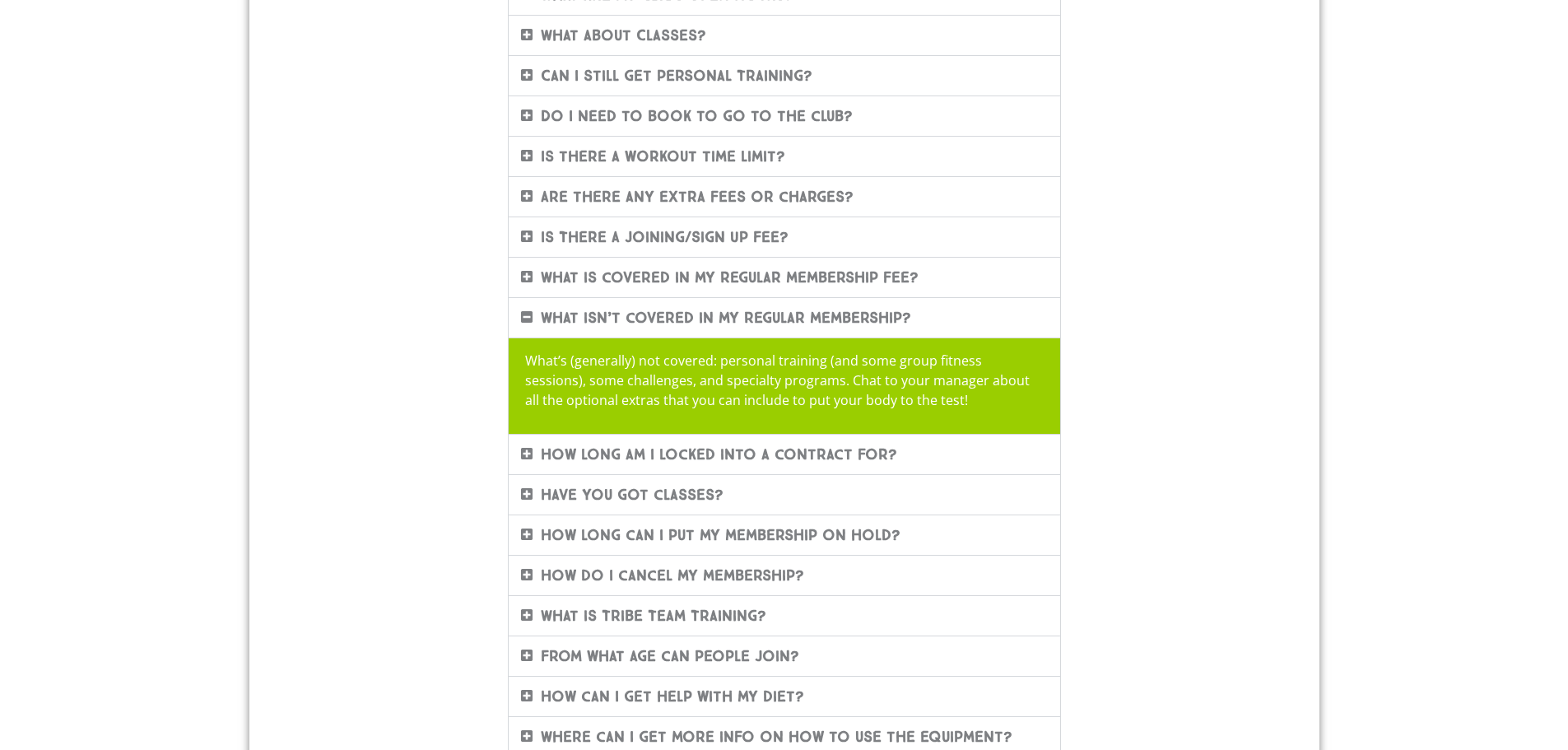
click at [789, 457] on link "How long am I locked into a contract for?" at bounding box center [718, 454] width 356 height 18
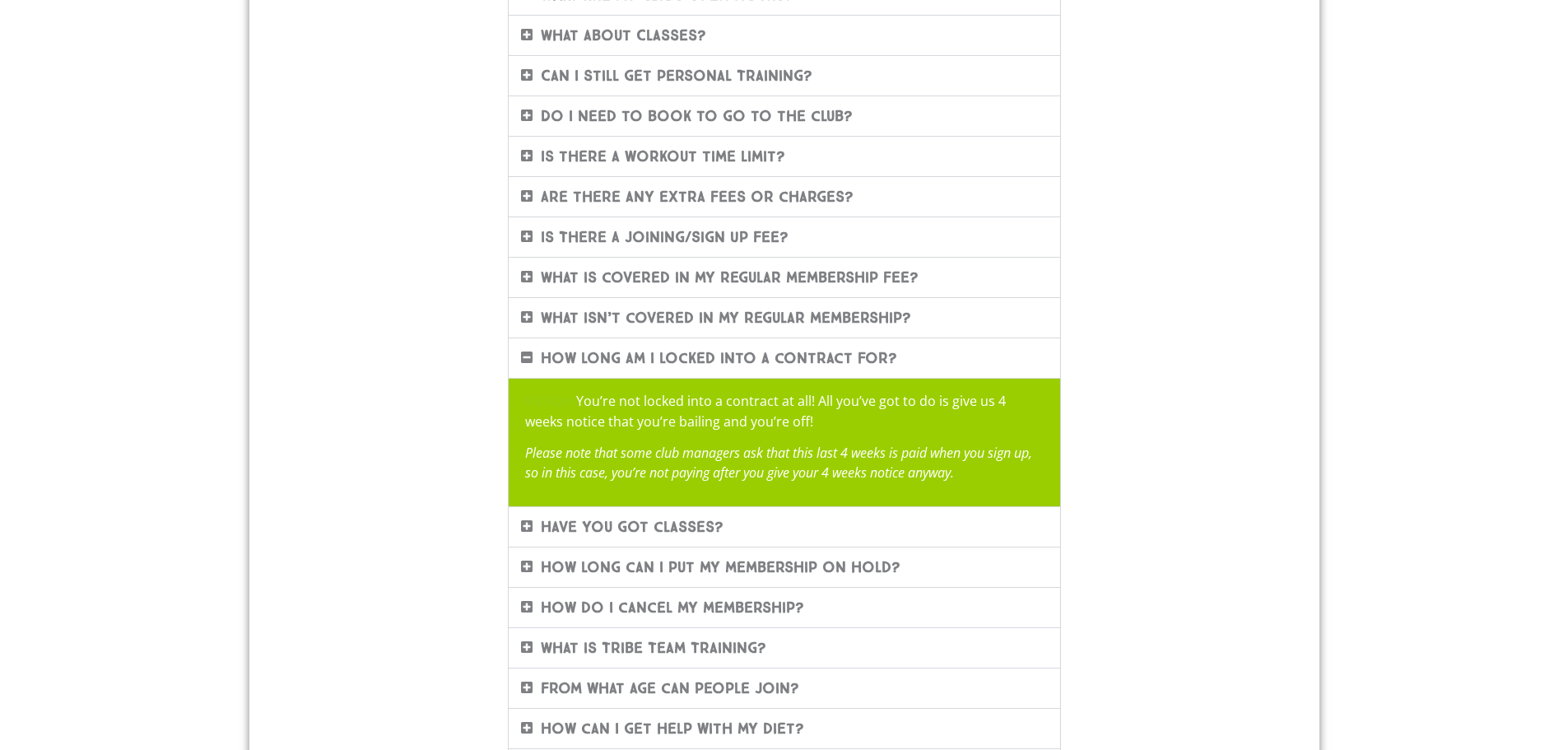
click at [786, 524] on div "Have you got classes?" at bounding box center [784, 527] width 551 height 40
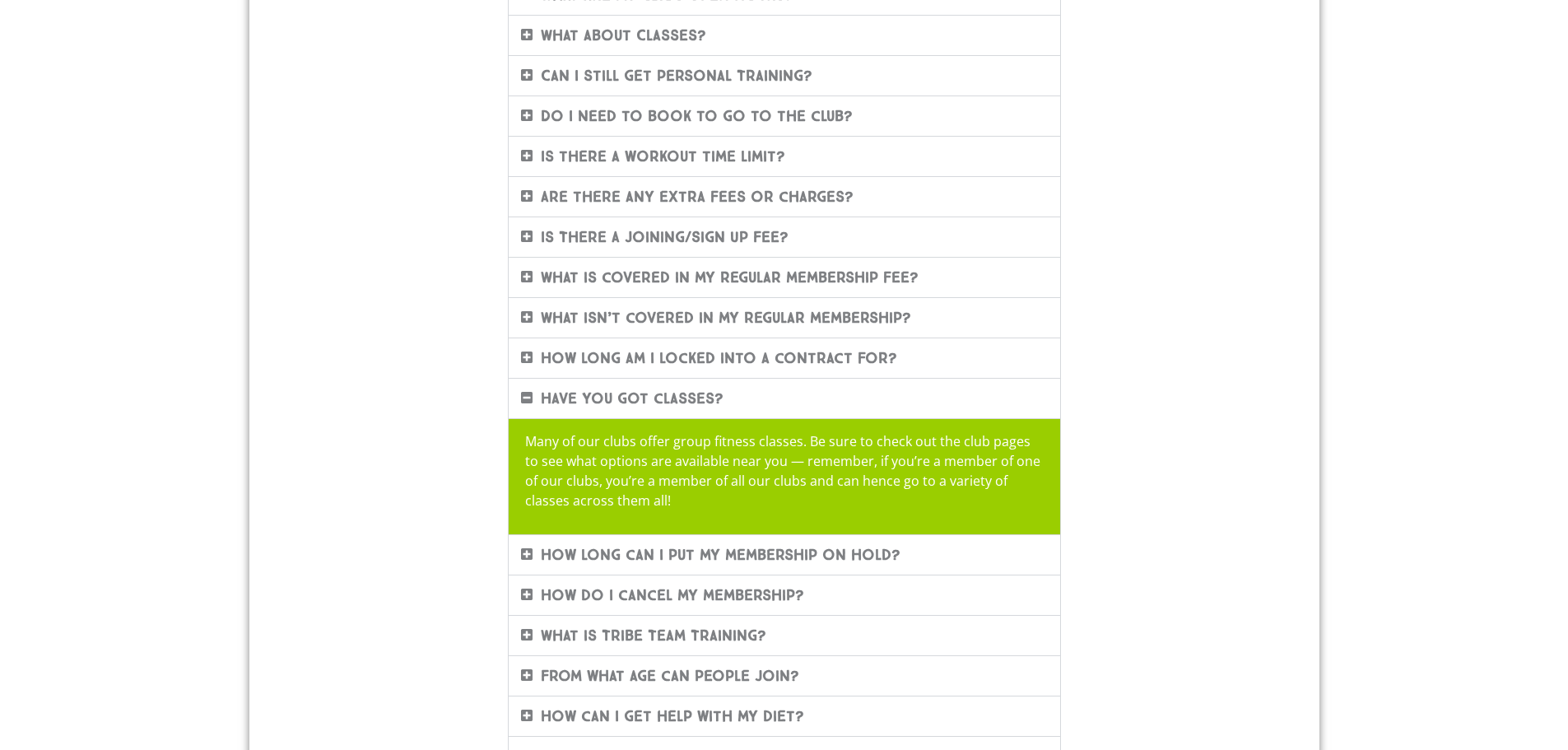
click at [789, 555] on link "How long can I put my membership on hold?" at bounding box center [720, 555] width 360 height 18
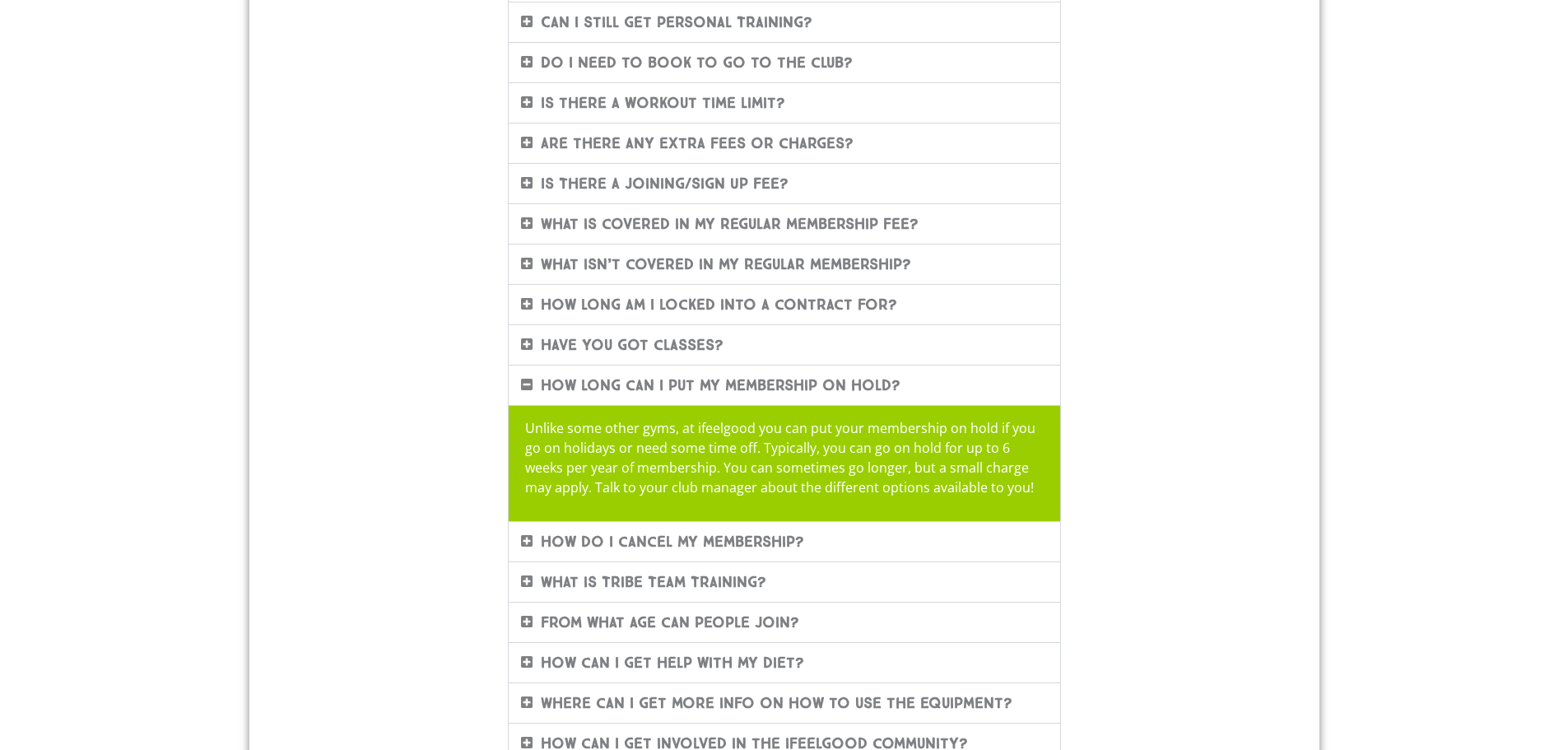
scroll to position [494, 0]
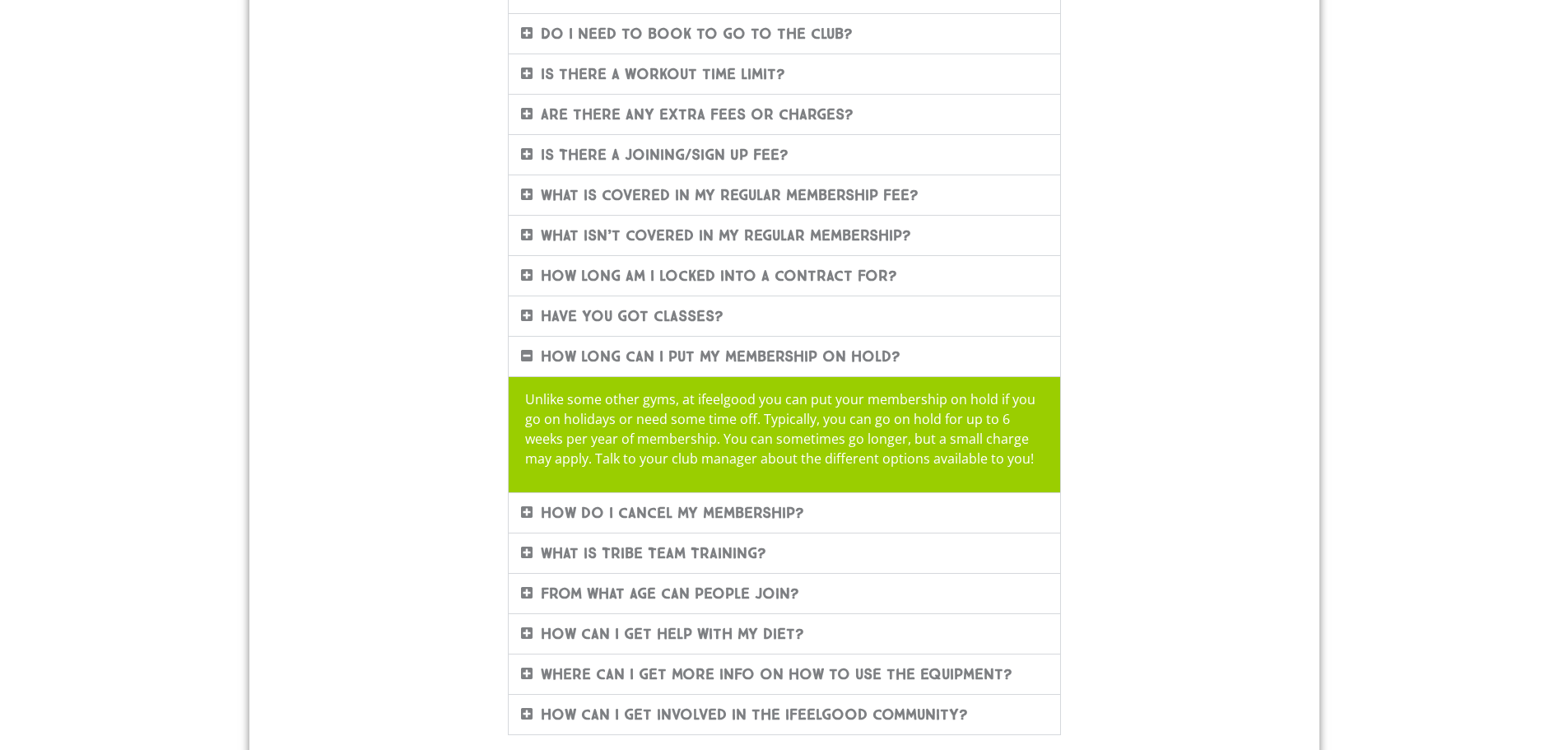
click at [784, 518] on link "How do I cancel my membership?" at bounding box center [672, 513] width 264 height 18
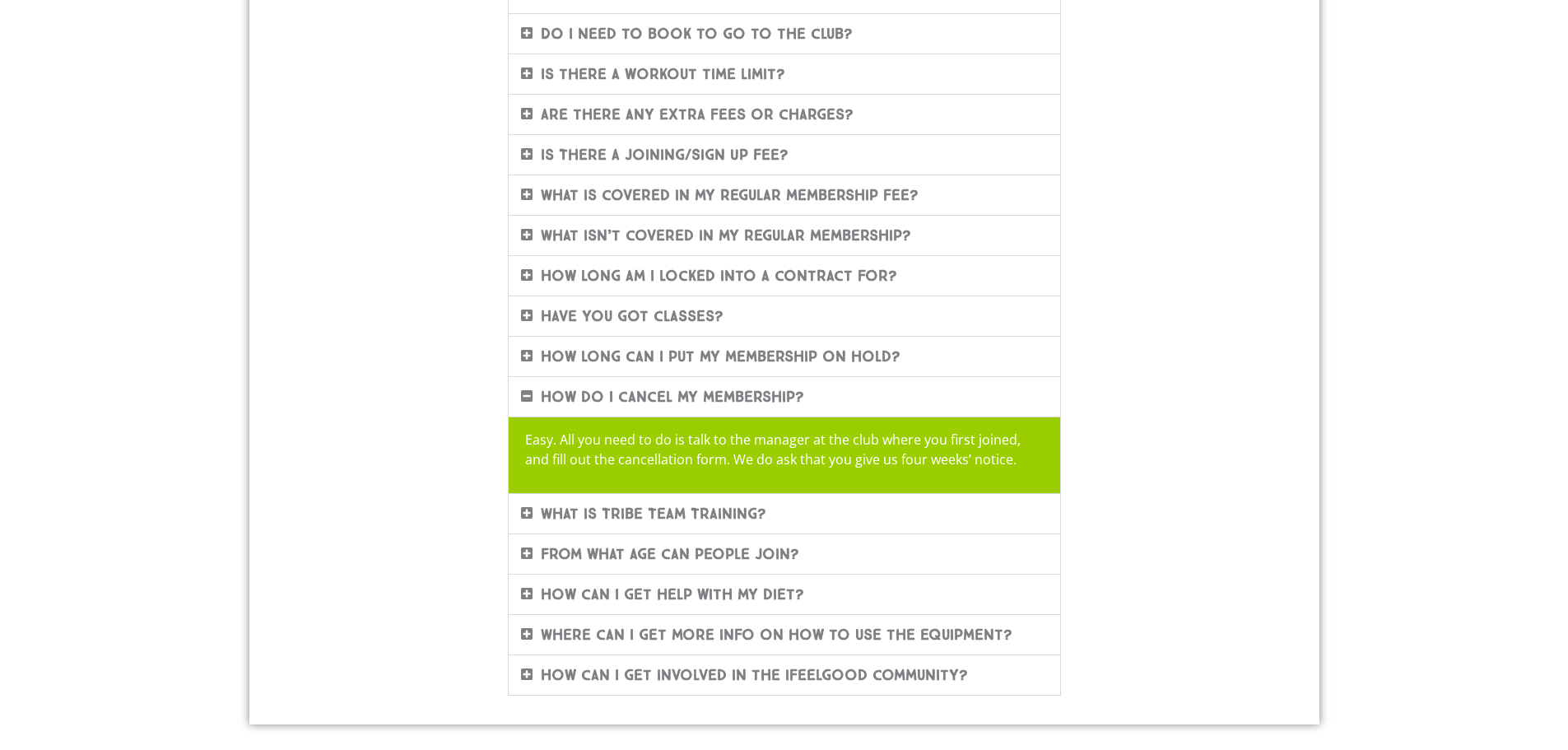
click at [784, 516] on div "What is Tribe Team Training?" at bounding box center [784, 514] width 551 height 40
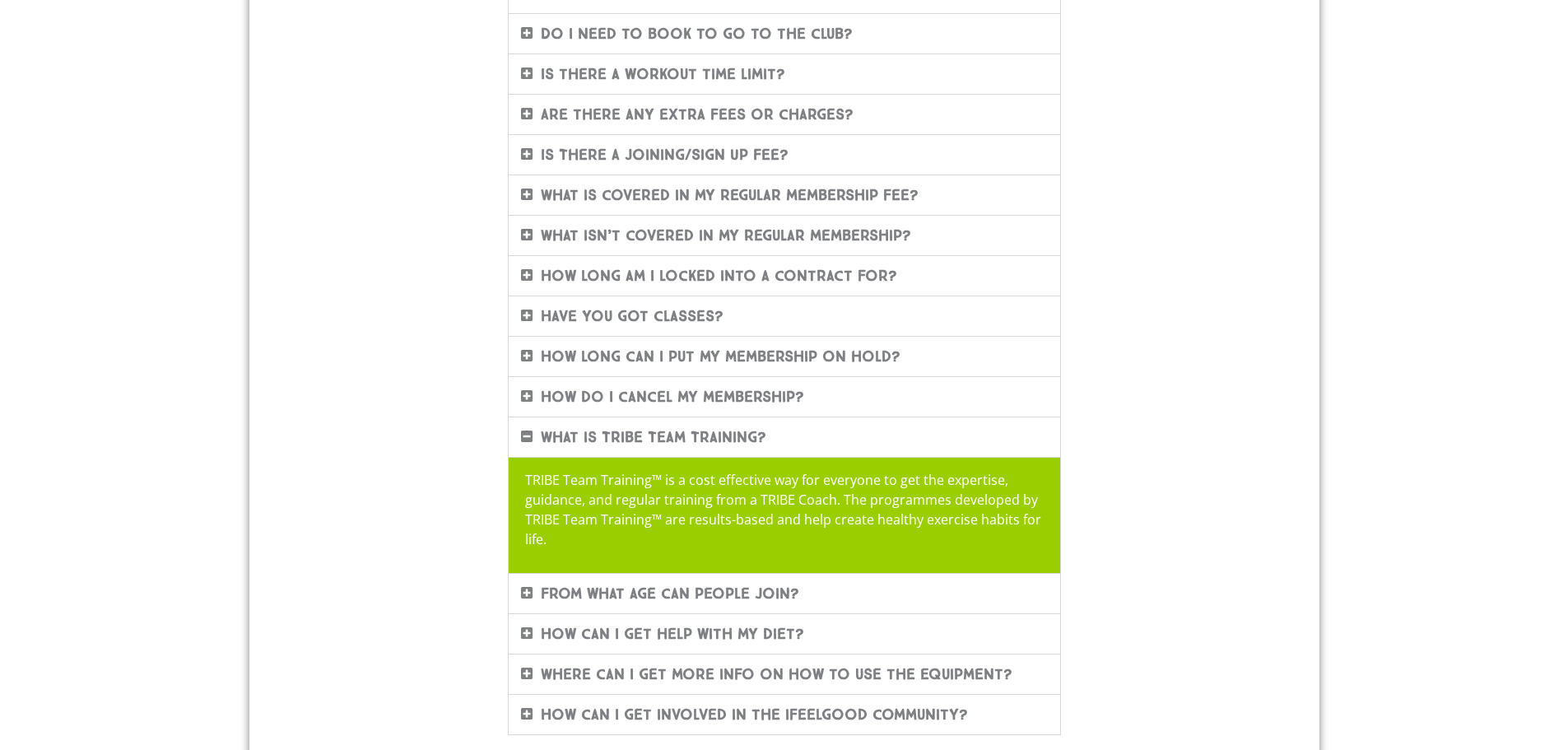
click at [835, 592] on div "From what age can people join?" at bounding box center [784, 593] width 551 height 40
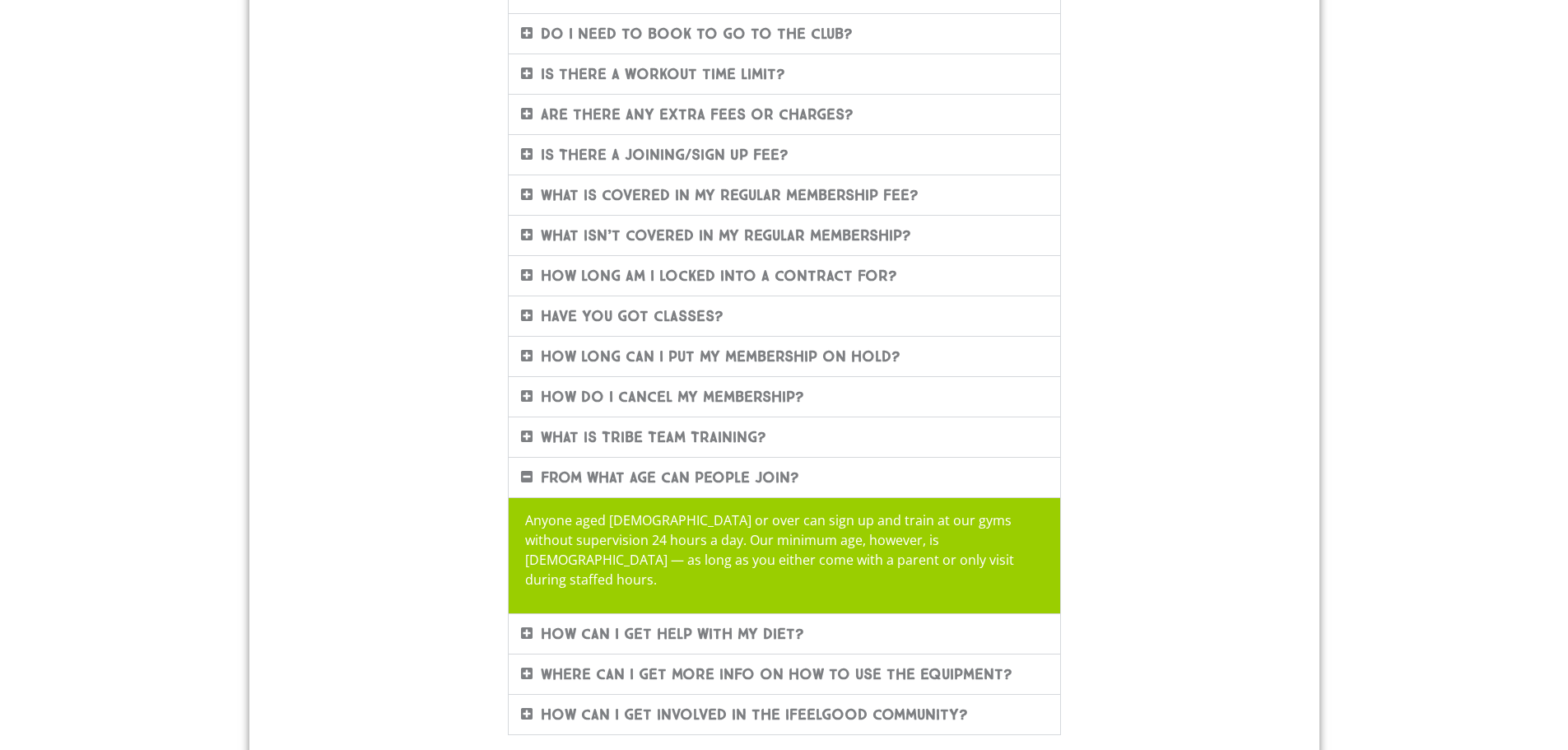
scroll to position [576, 0]
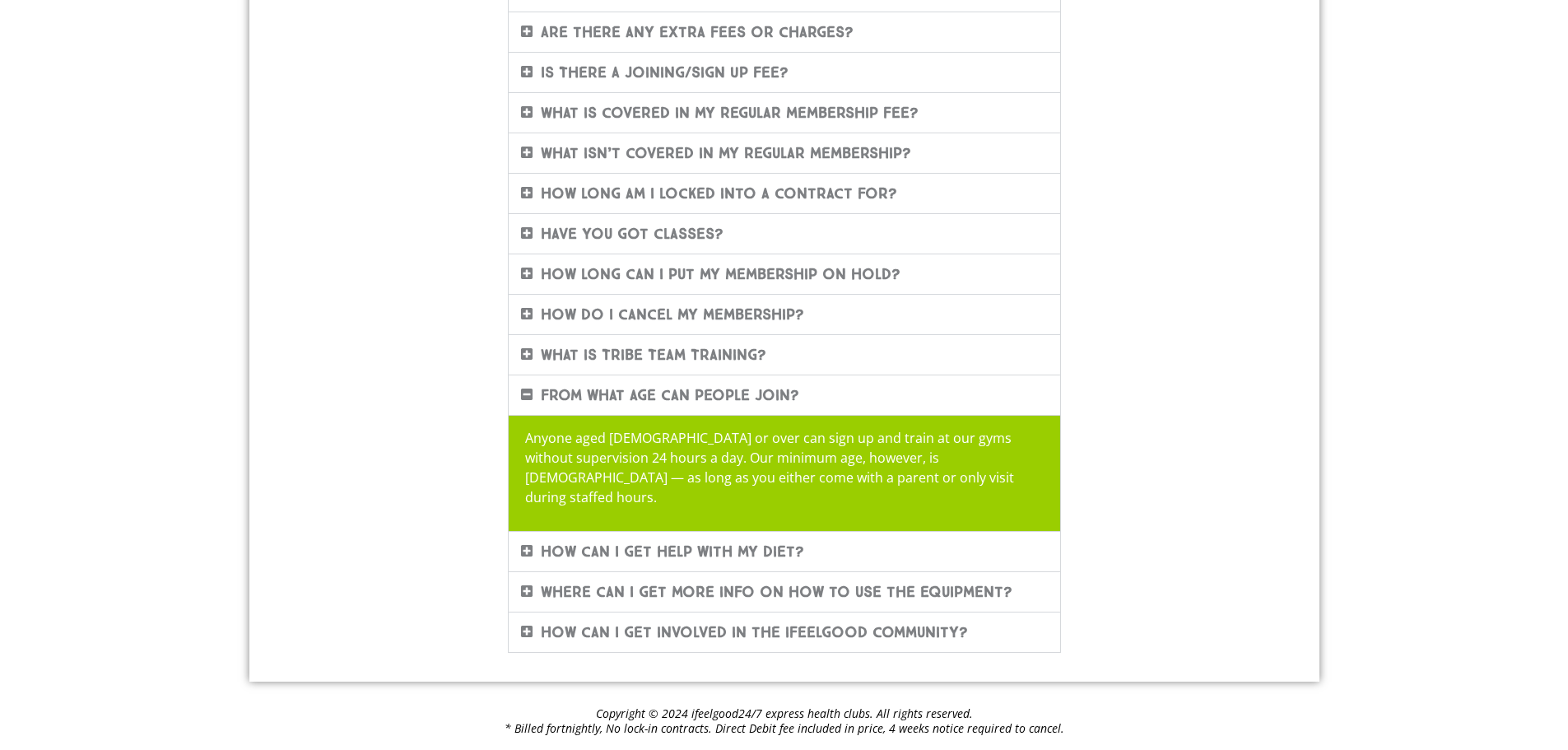
click at [872, 537] on div "How can I get help with my diet?" at bounding box center [784, 552] width 551 height 40
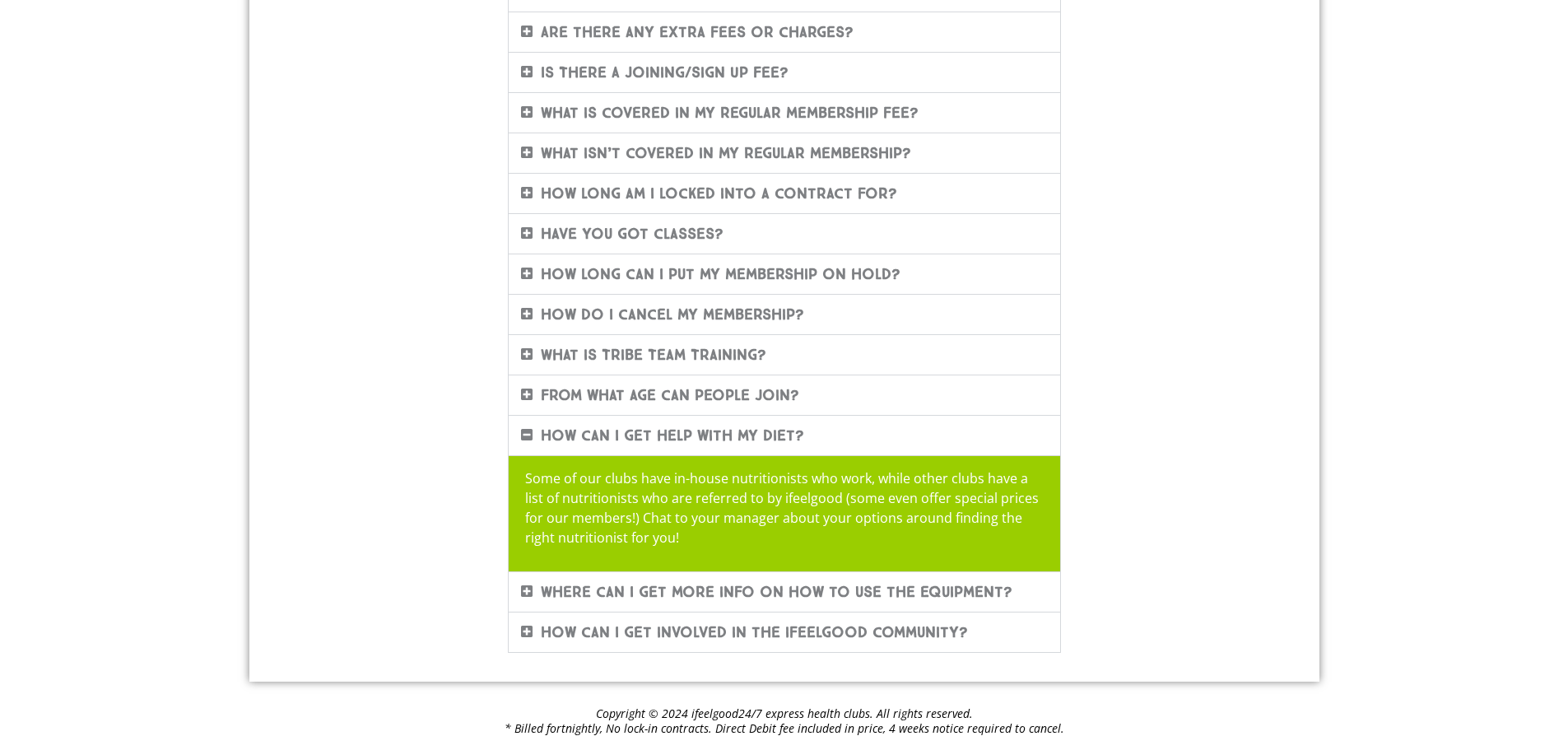
click at [869, 588] on link "Where can I get more info on how to use the equipment?" at bounding box center [777, 592] width 472 height 18
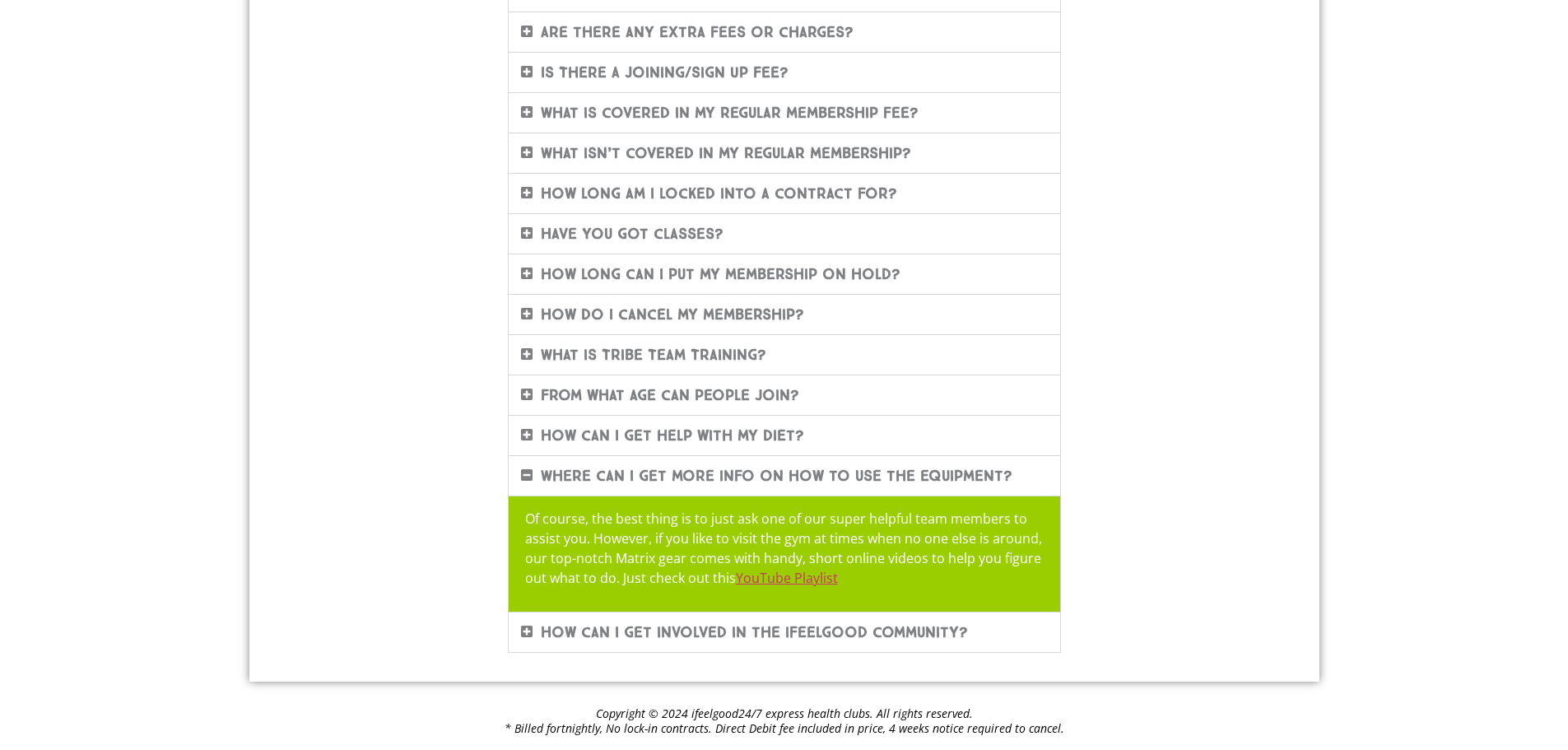
click at [859, 619] on div "How can I get involved in the ifeelgood community?" at bounding box center [784, 632] width 551 height 40
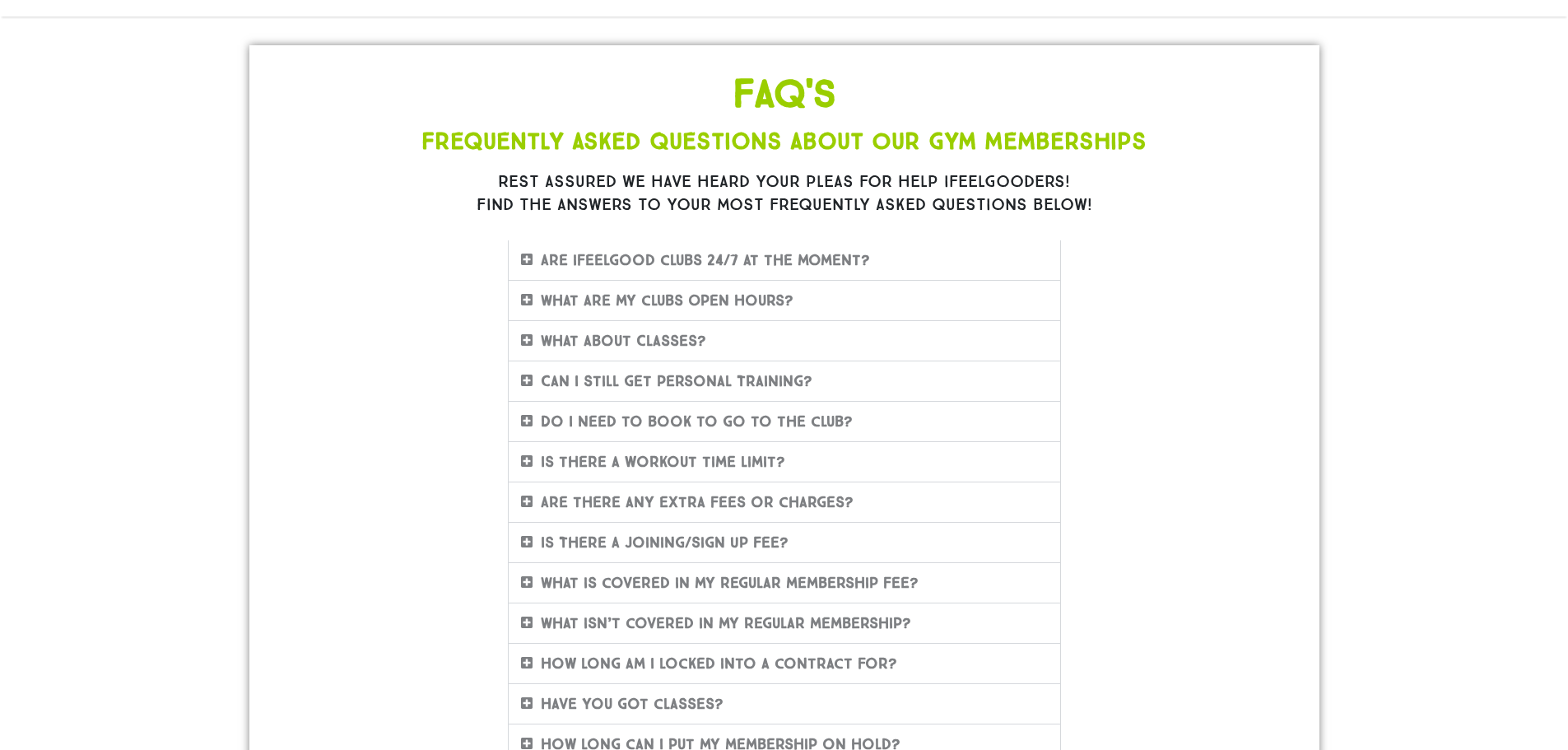
scroll to position [0, 0]
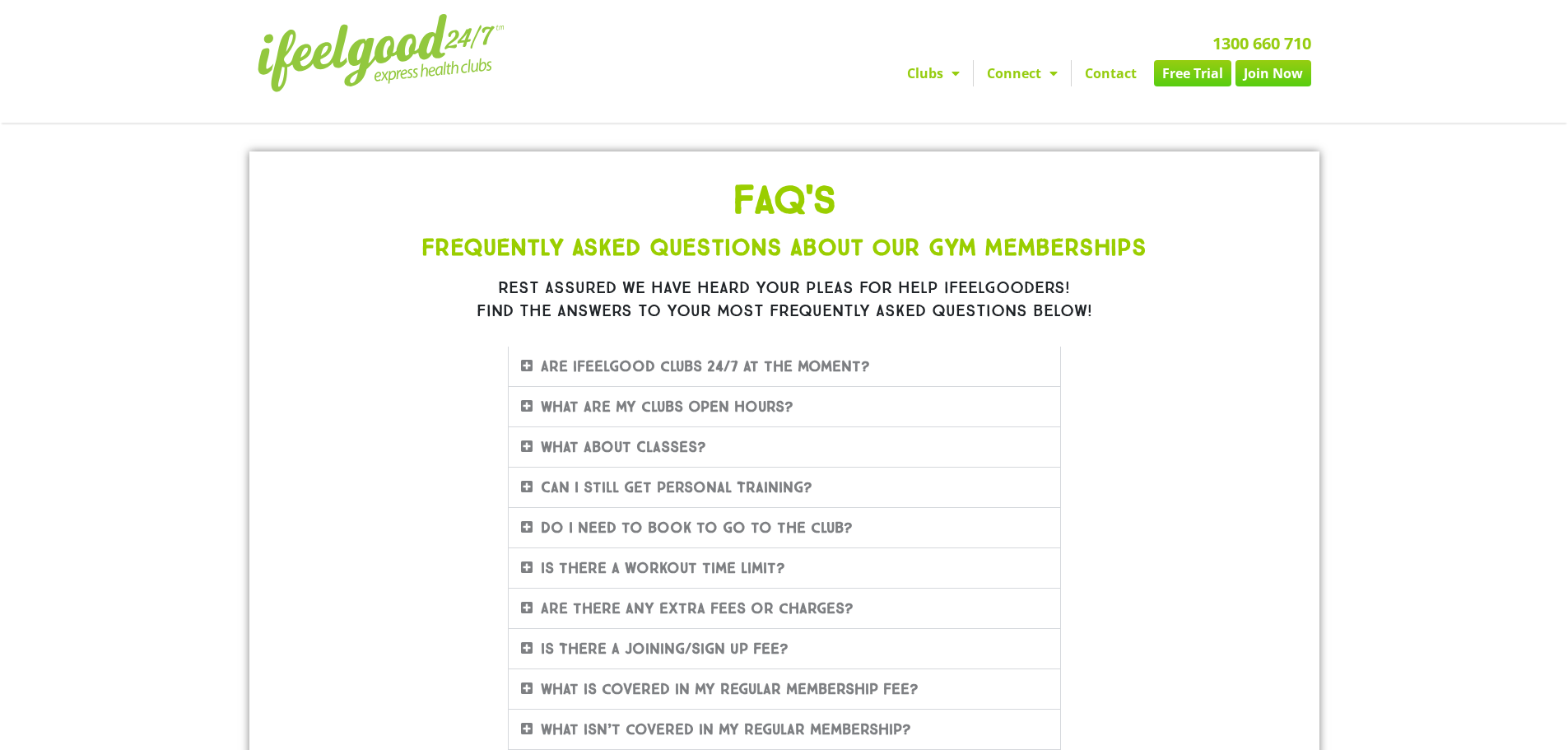
click at [935, 74] on link "Clubs" at bounding box center [933, 73] width 79 height 27
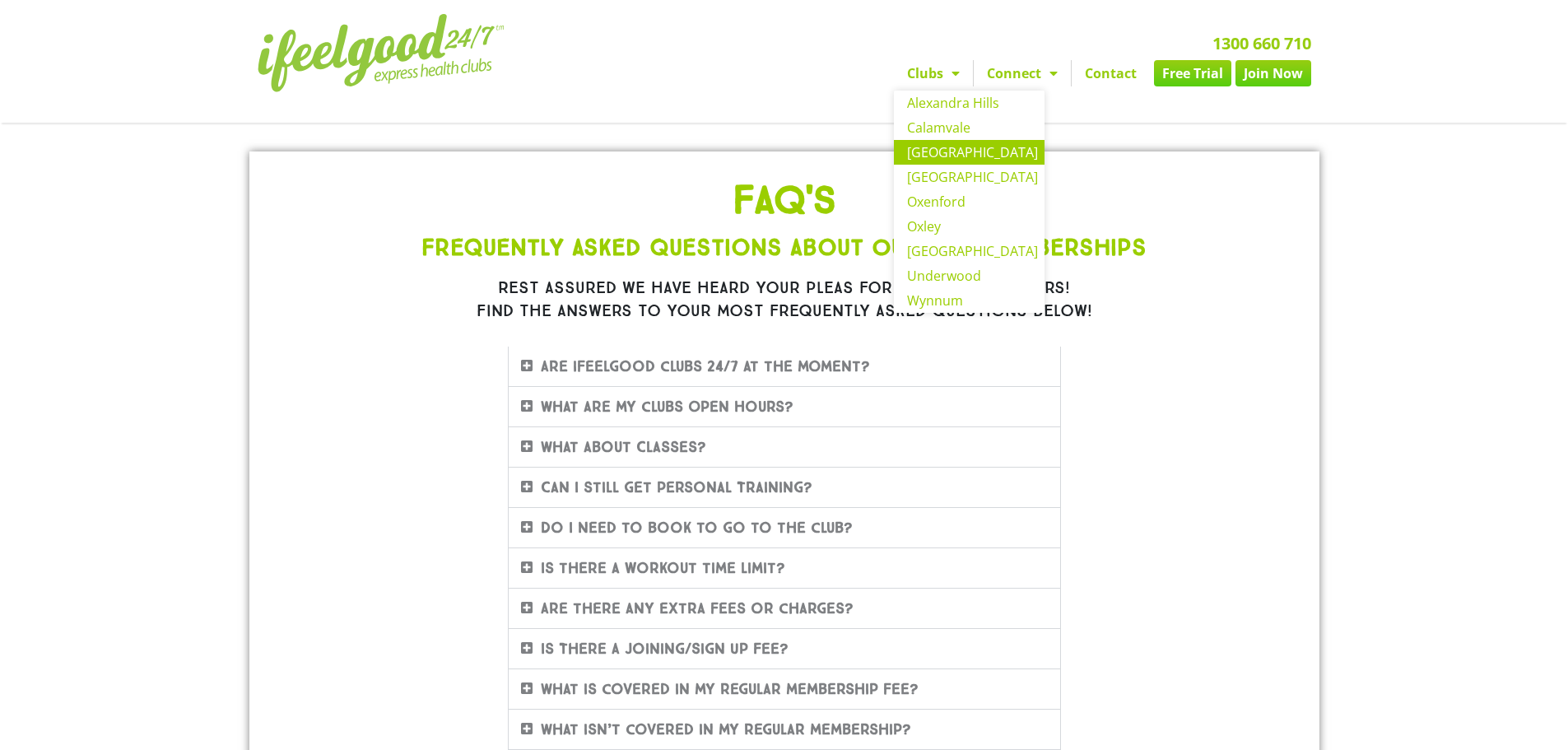
click at [944, 151] on link "[GEOGRAPHIC_DATA]" at bounding box center [969, 152] width 151 height 25
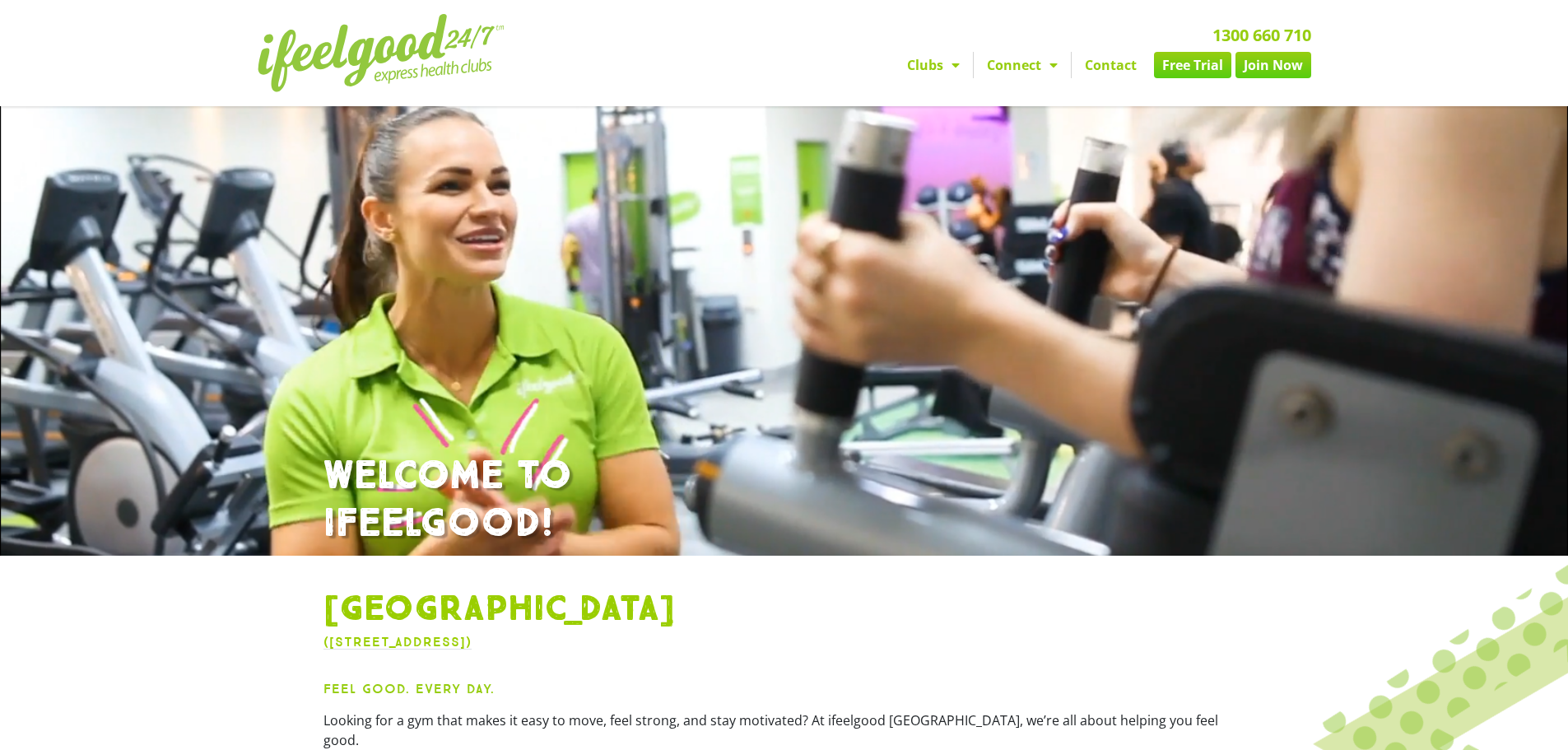
click at [1180, 70] on link "Free Trial" at bounding box center [1193, 64] width 77 height 27
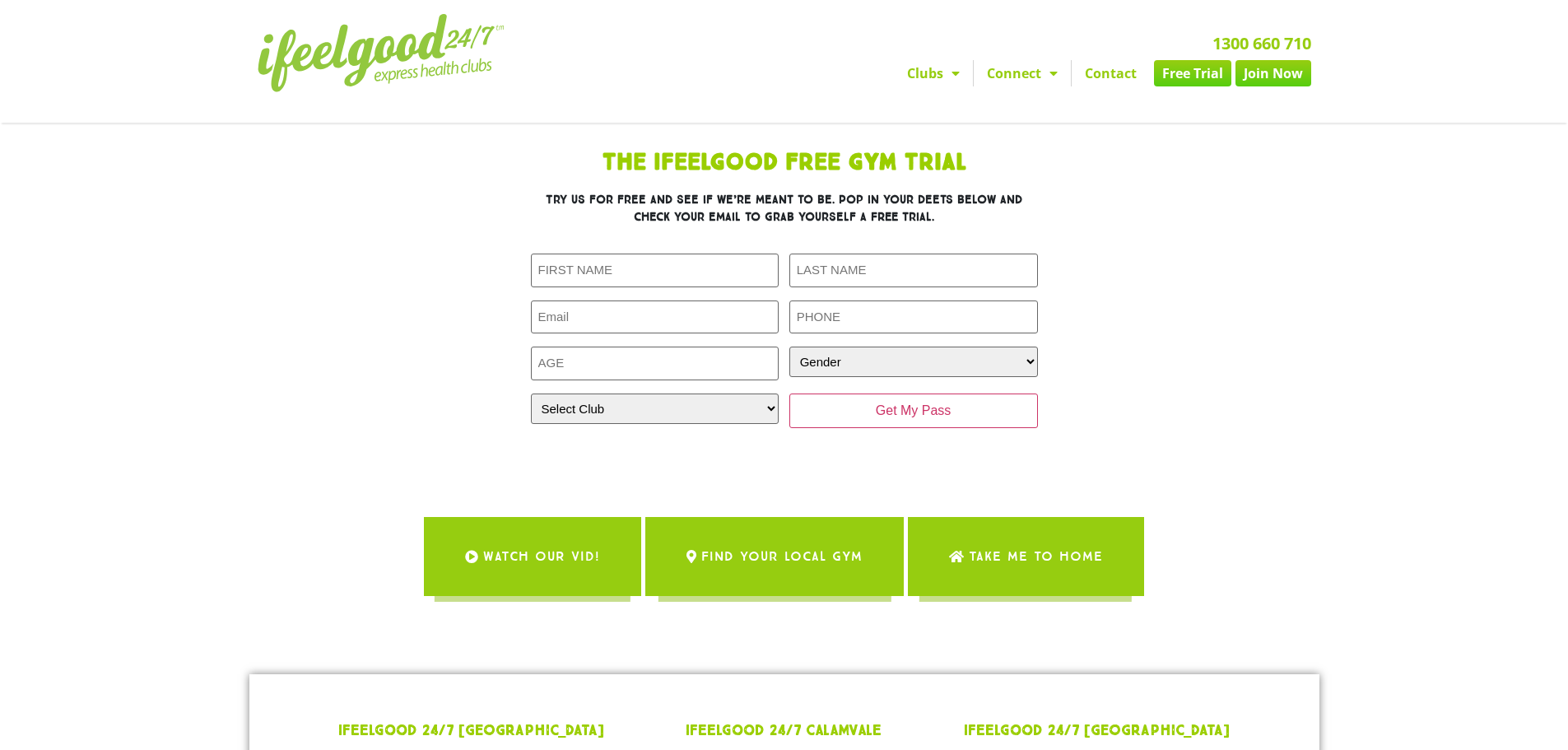
click at [1263, 73] on link "Join Now" at bounding box center [1273, 73] width 75 height 27
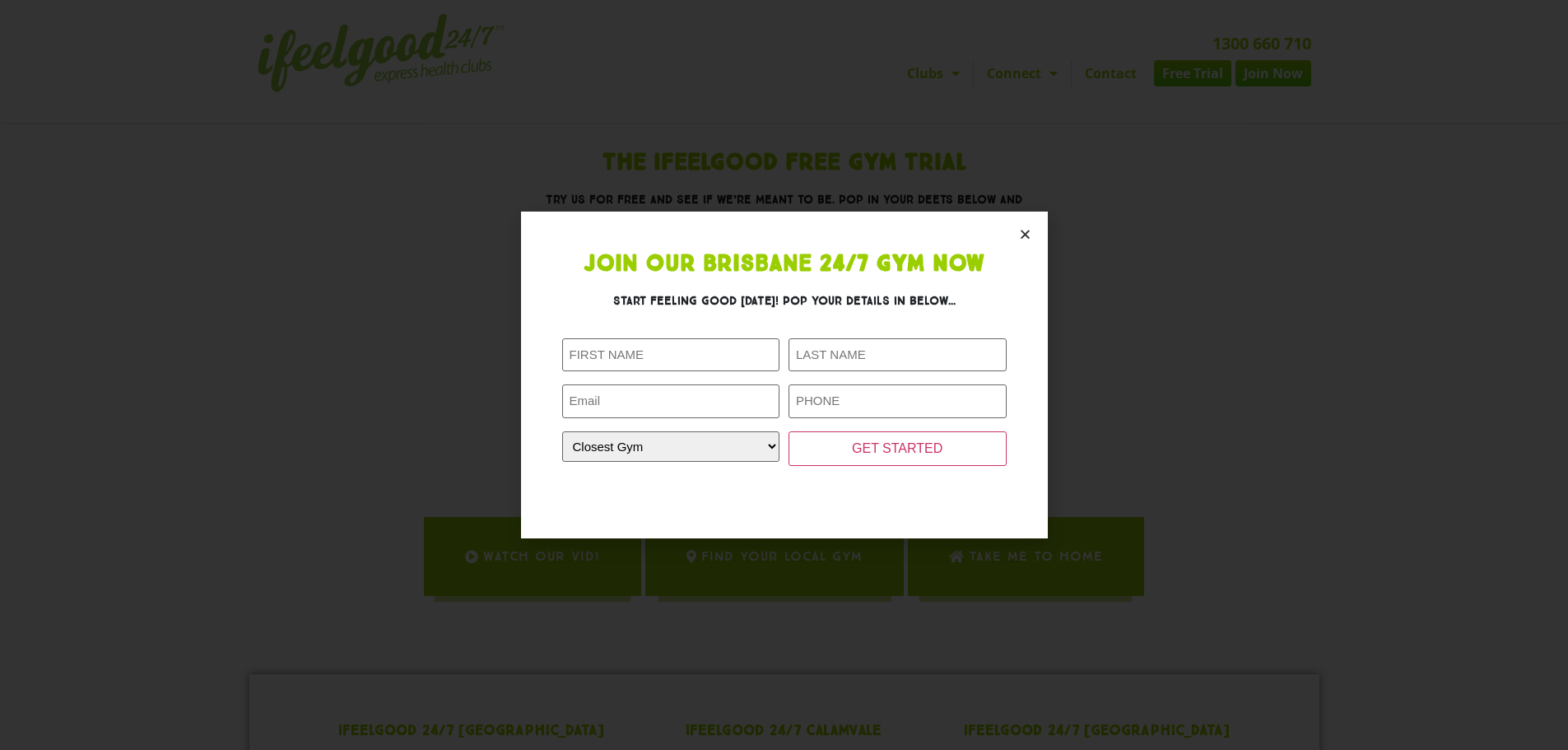
drag, startPoint x: 1024, startPoint y: 230, endPoint x: 1014, endPoint y: 230, distance: 10.0
click at [1022, 230] on icon "Close" at bounding box center [1025, 234] width 12 height 12
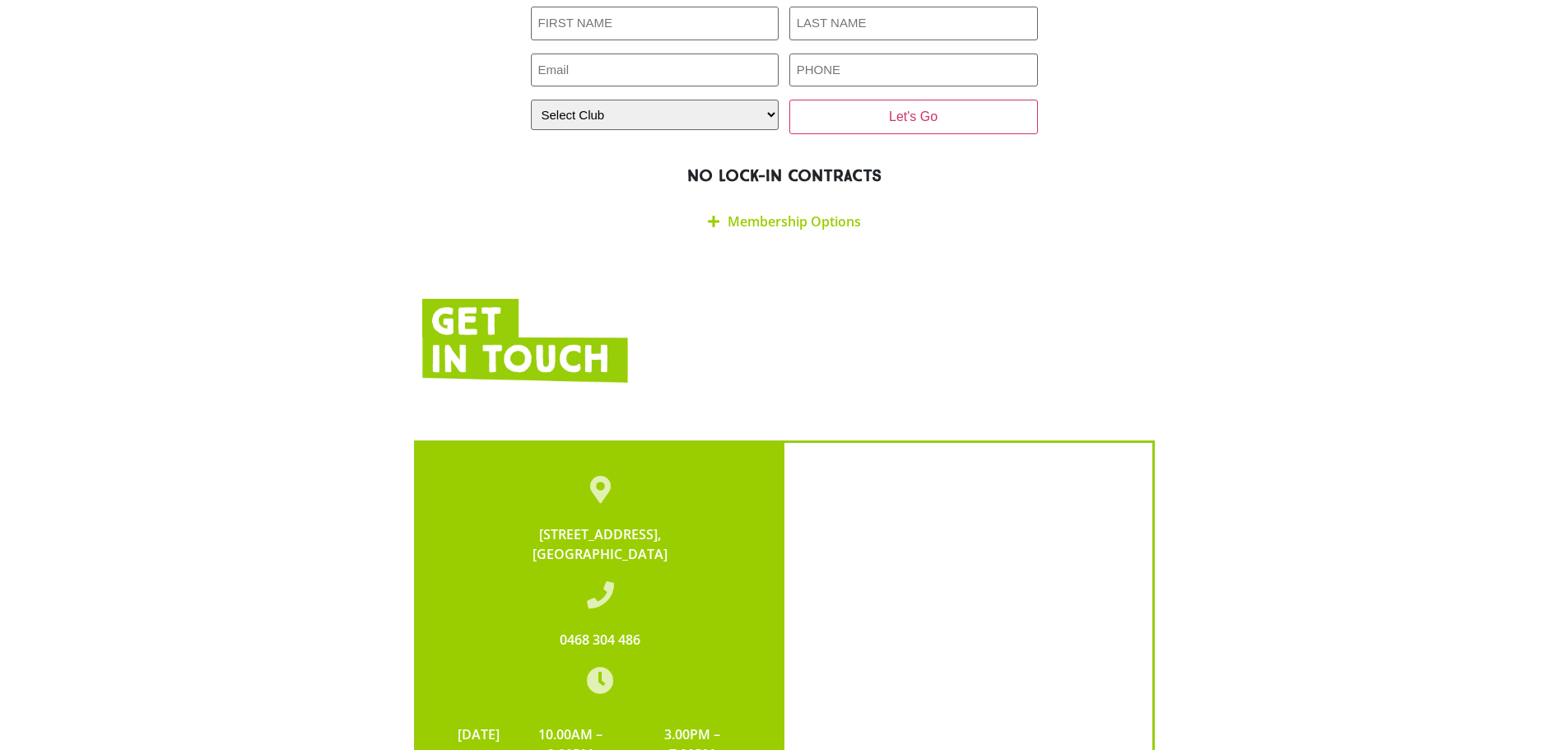
scroll to position [2800, 0]
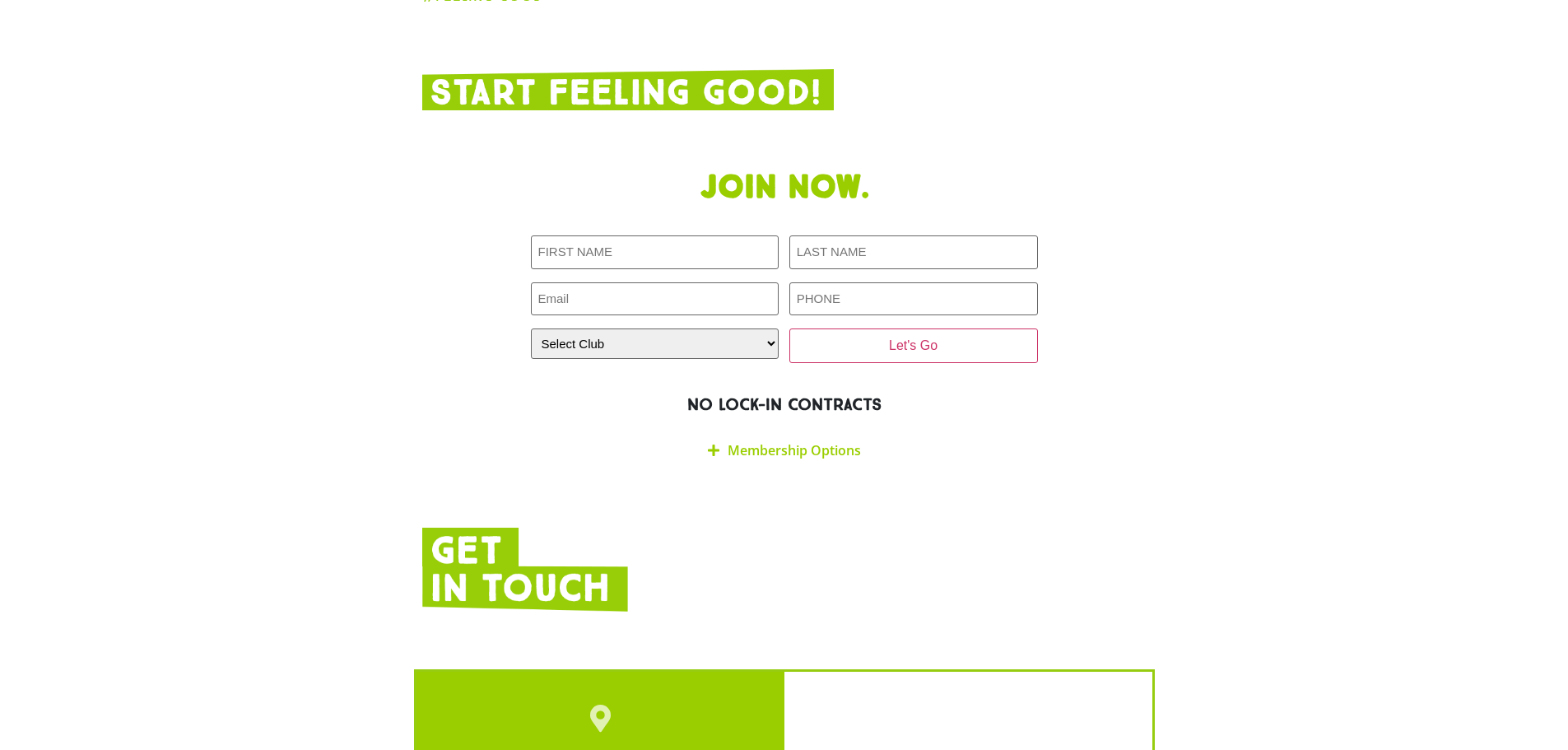
click at [815, 441] on link "Membership Options" at bounding box center [794, 450] width 133 height 18
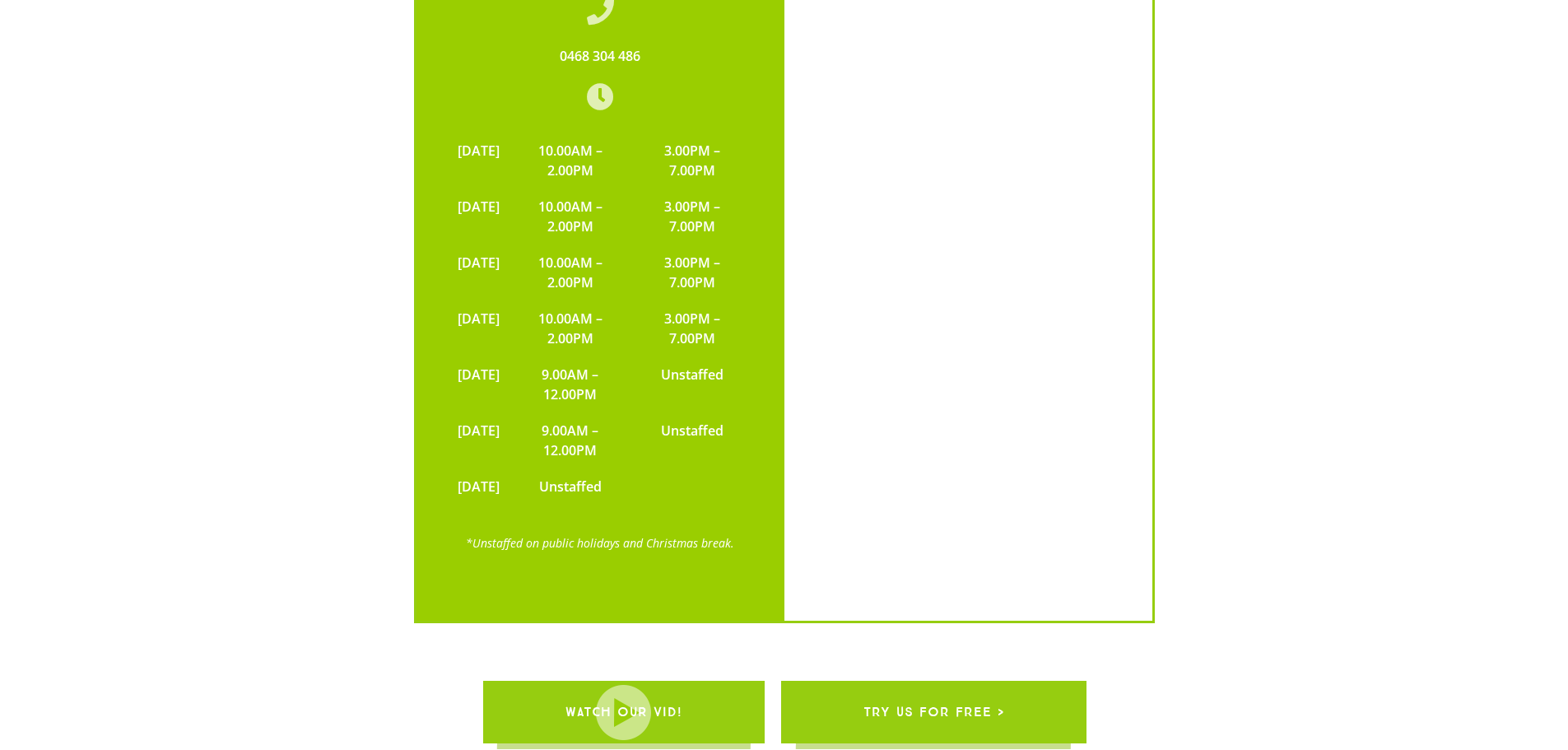
scroll to position [4194, 0]
